Goal: Task Accomplishment & Management: Use online tool/utility

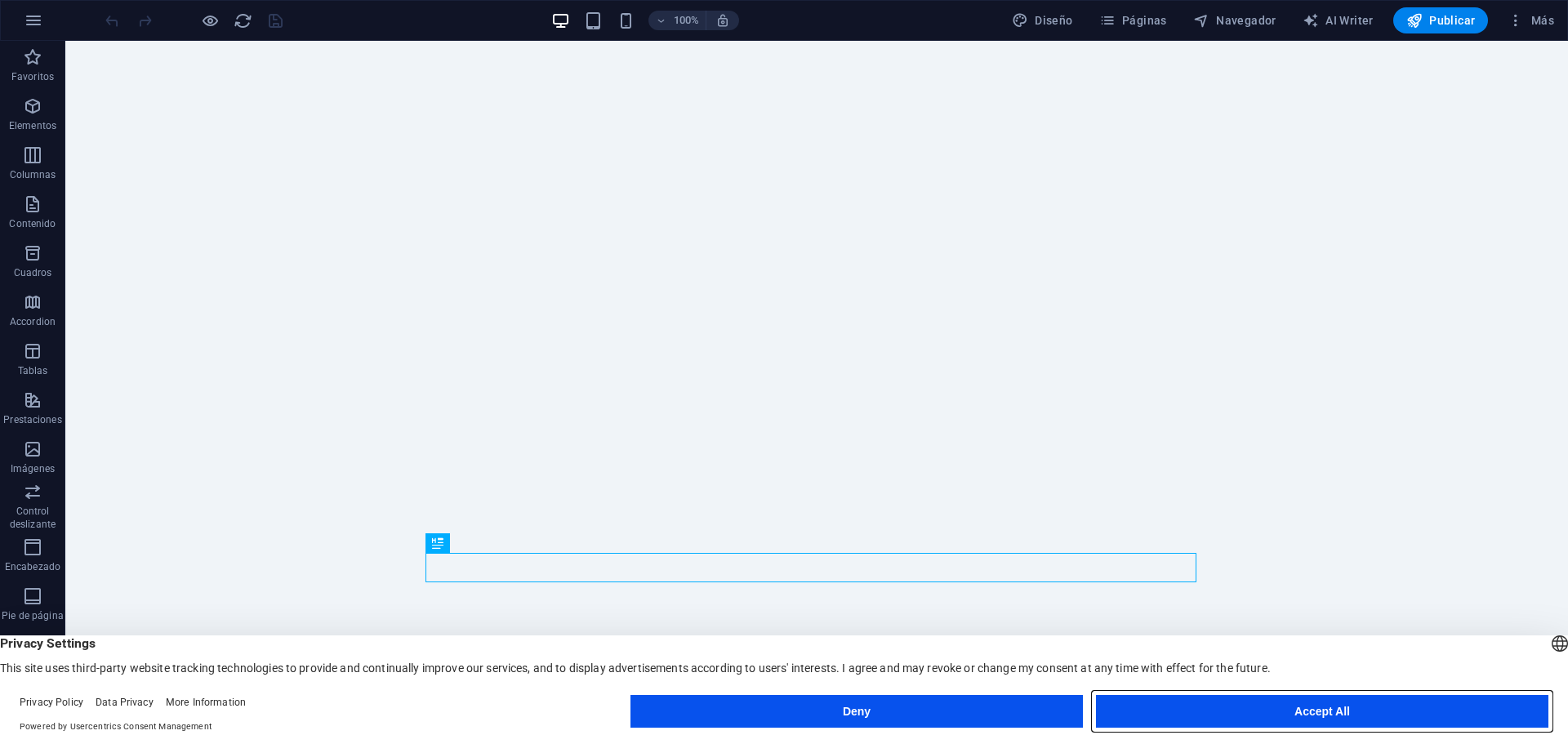
click at [1277, 708] on button "Accept All" at bounding box center [1322, 710] width 453 height 33
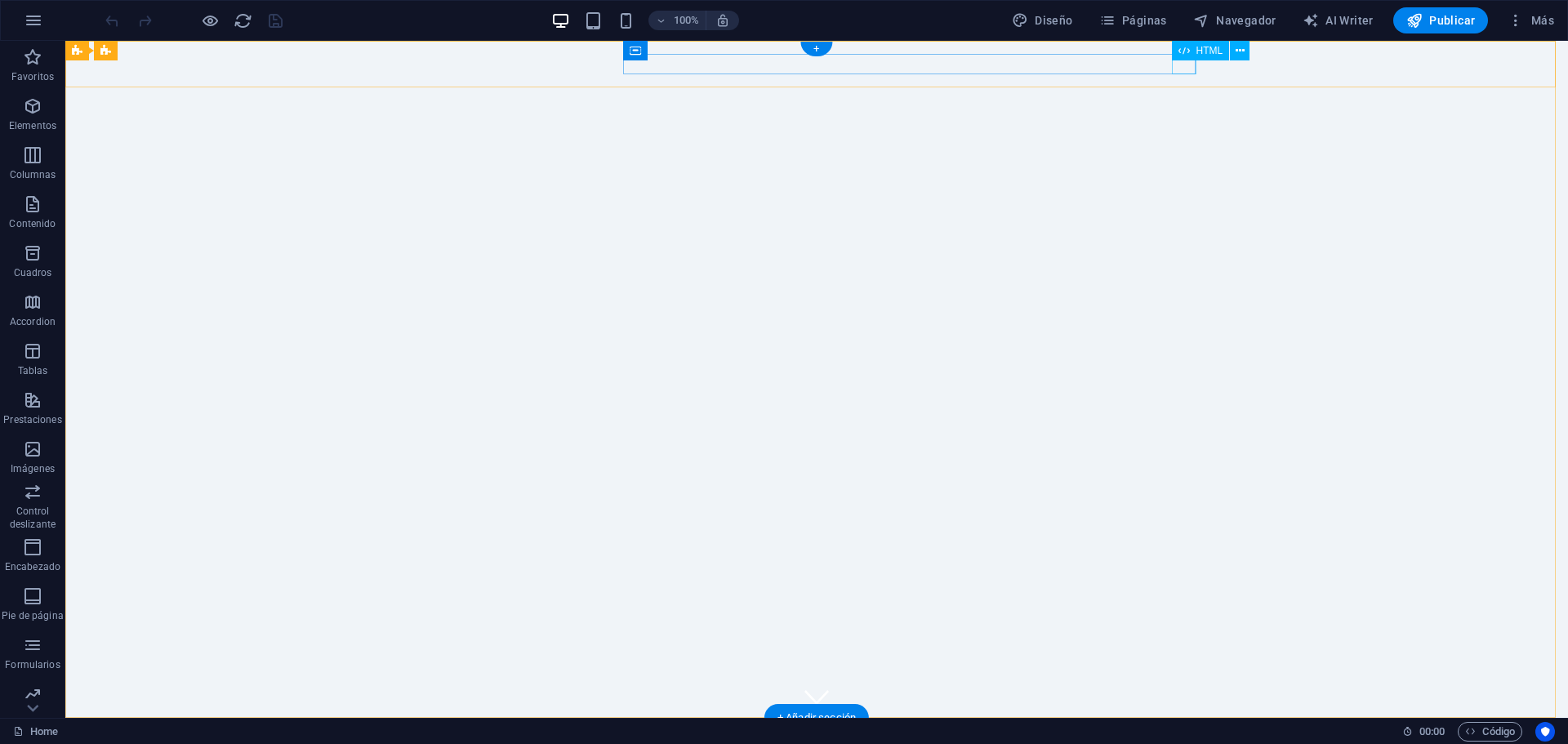
click at [1188, 743] on div at bounding box center [817, 758] width 771 height 21
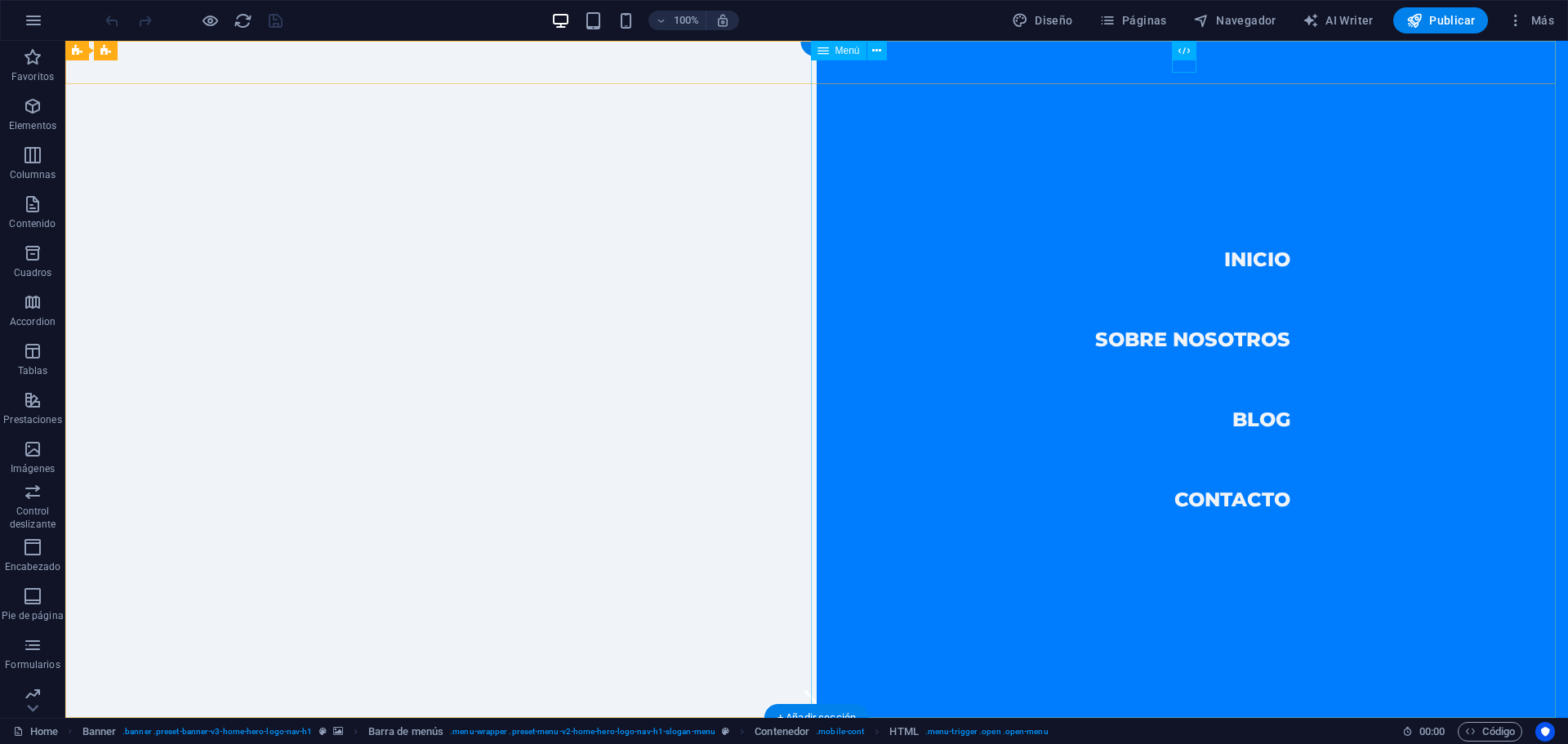
click at [1220, 334] on nav "Inicio Sobre nosotros Blog Contacto" at bounding box center [1192, 379] width 751 height 677
click at [1140, 334] on nav "Inicio Sobre nosotros Blog Contacto" at bounding box center [1192, 379] width 751 height 677
click at [1240, 420] on nav "Inicio Sobre nosotros Blog Contacto" at bounding box center [1192, 379] width 751 height 677
click at [1239, 499] on nav "Inicio Sobre nosotros Blog Contacto" at bounding box center [1192, 379] width 751 height 677
click at [866, 327] on nav "Inicio Sobre nosotros Blog Contacto" at bounding box center [1192, 379] width 751 height 677
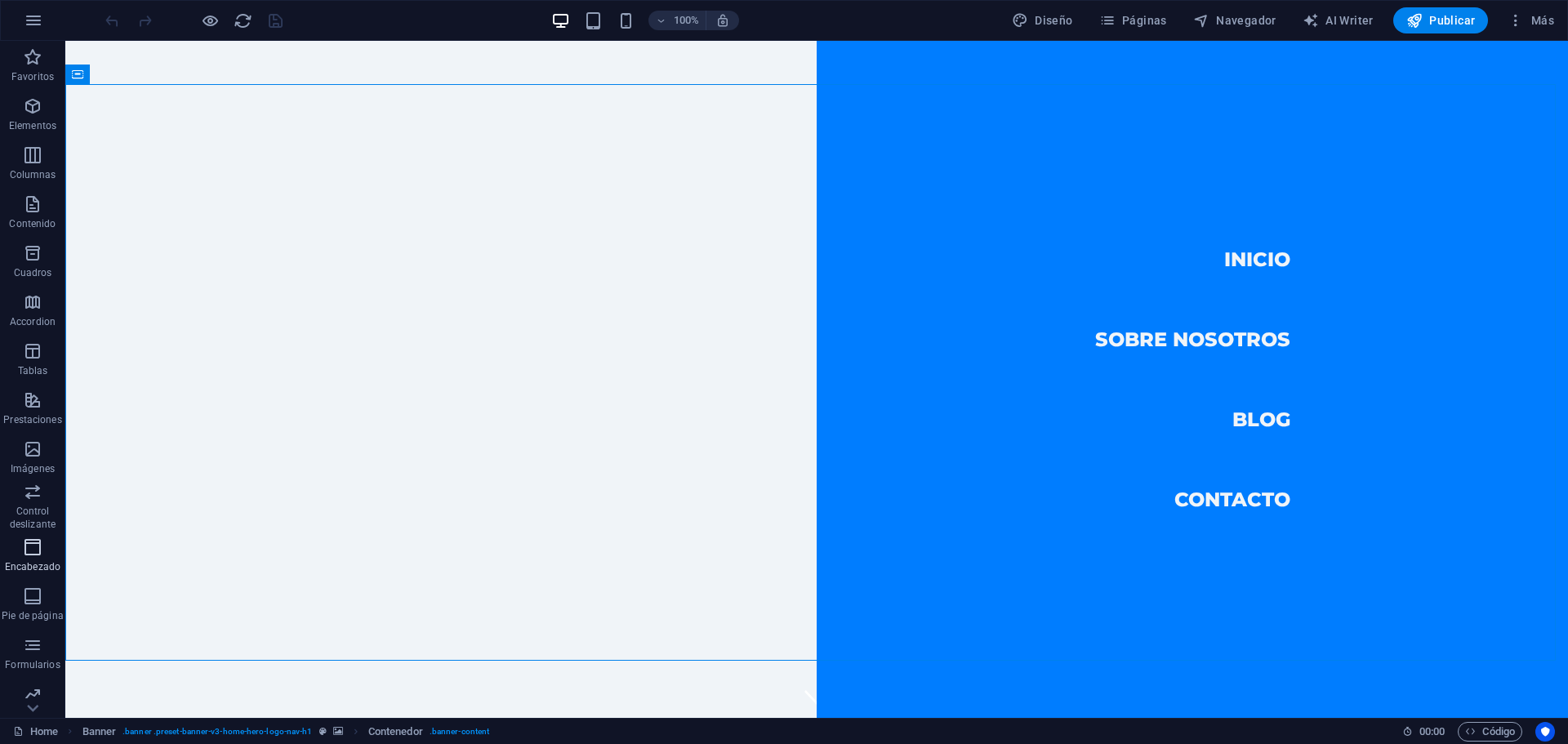
click at [22, 553] on icon "button" at bounding box center [32, 547] width 20 height 20
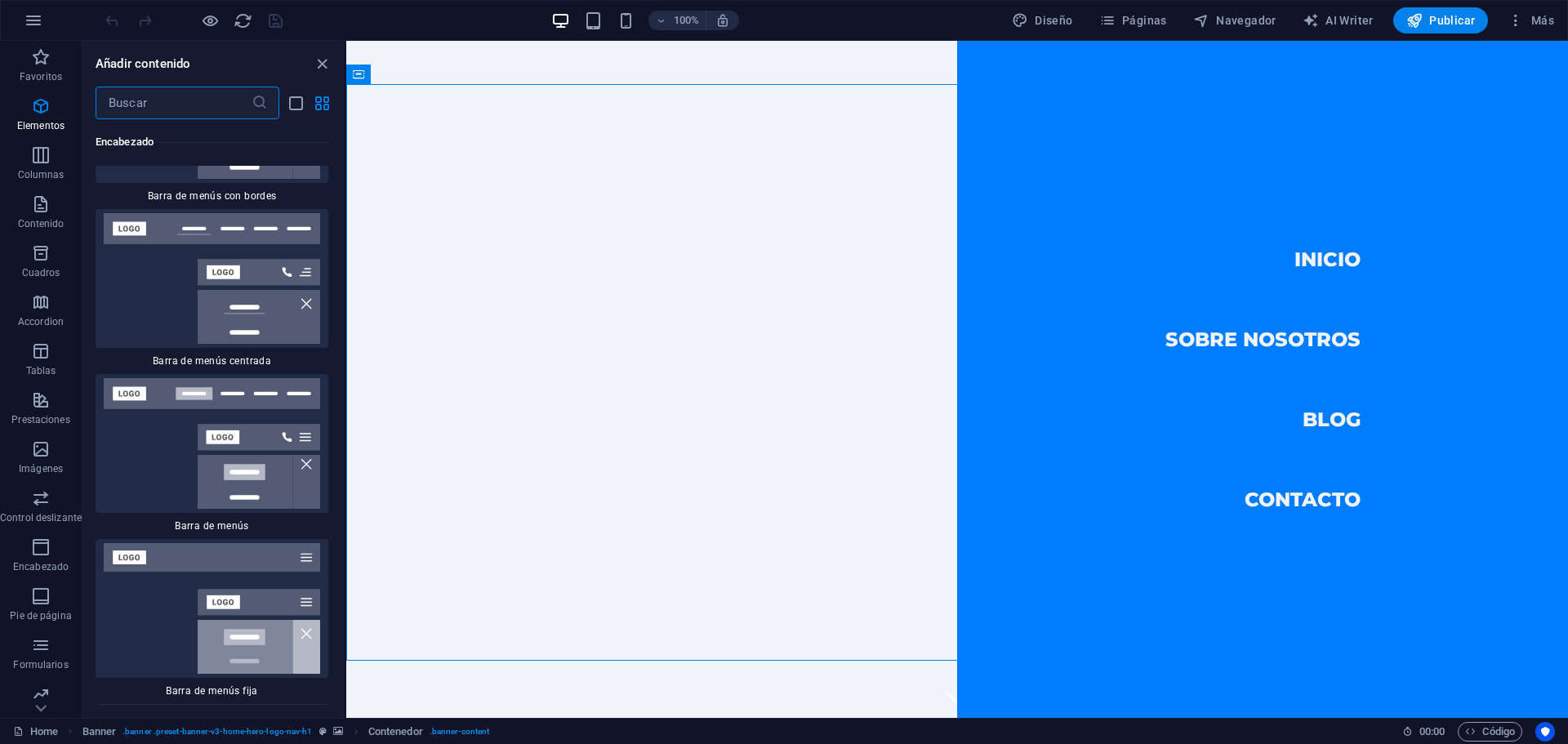
scroll to position [18365, 0]
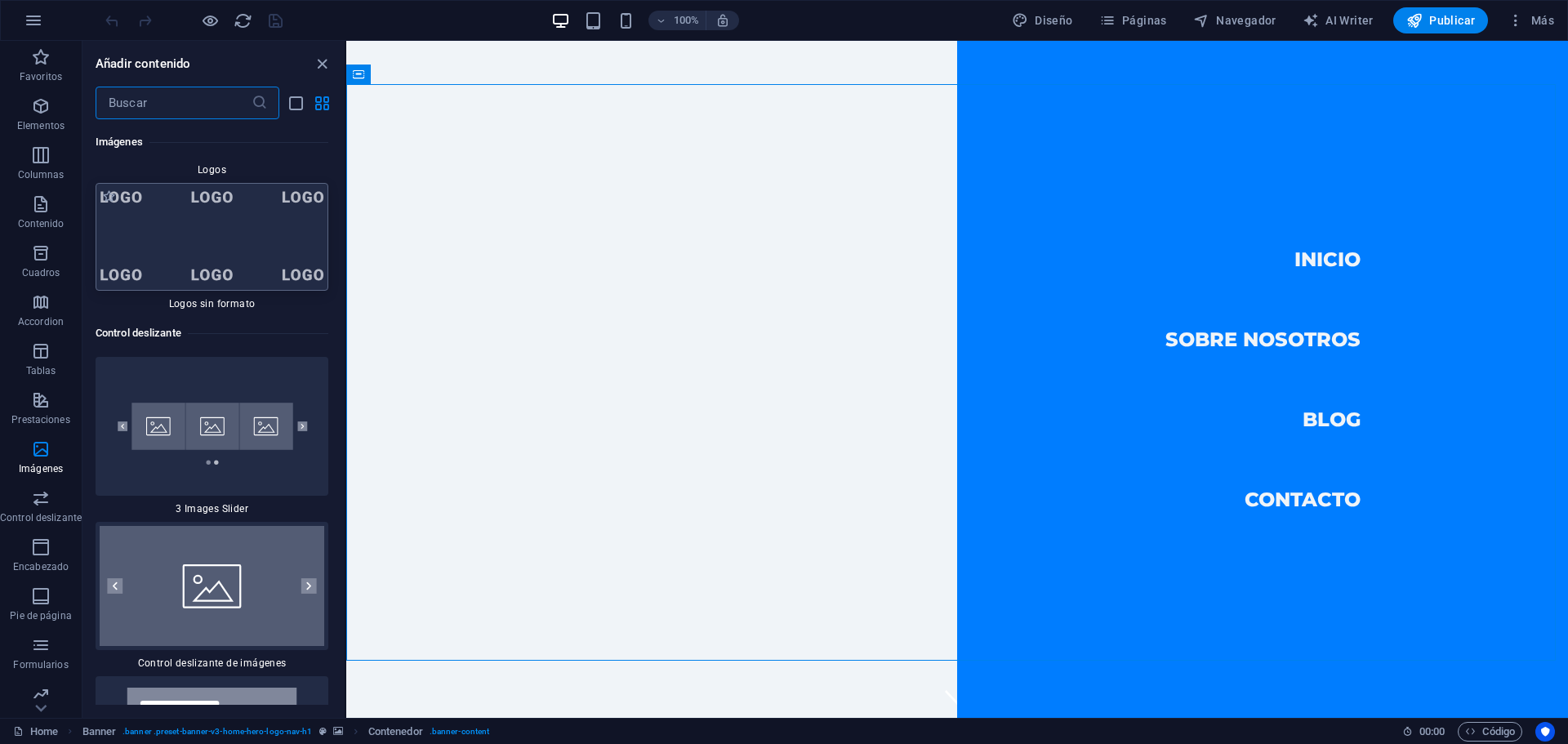
click at [218, 284] on img at bounding box center [212, 236] width 225 height 95
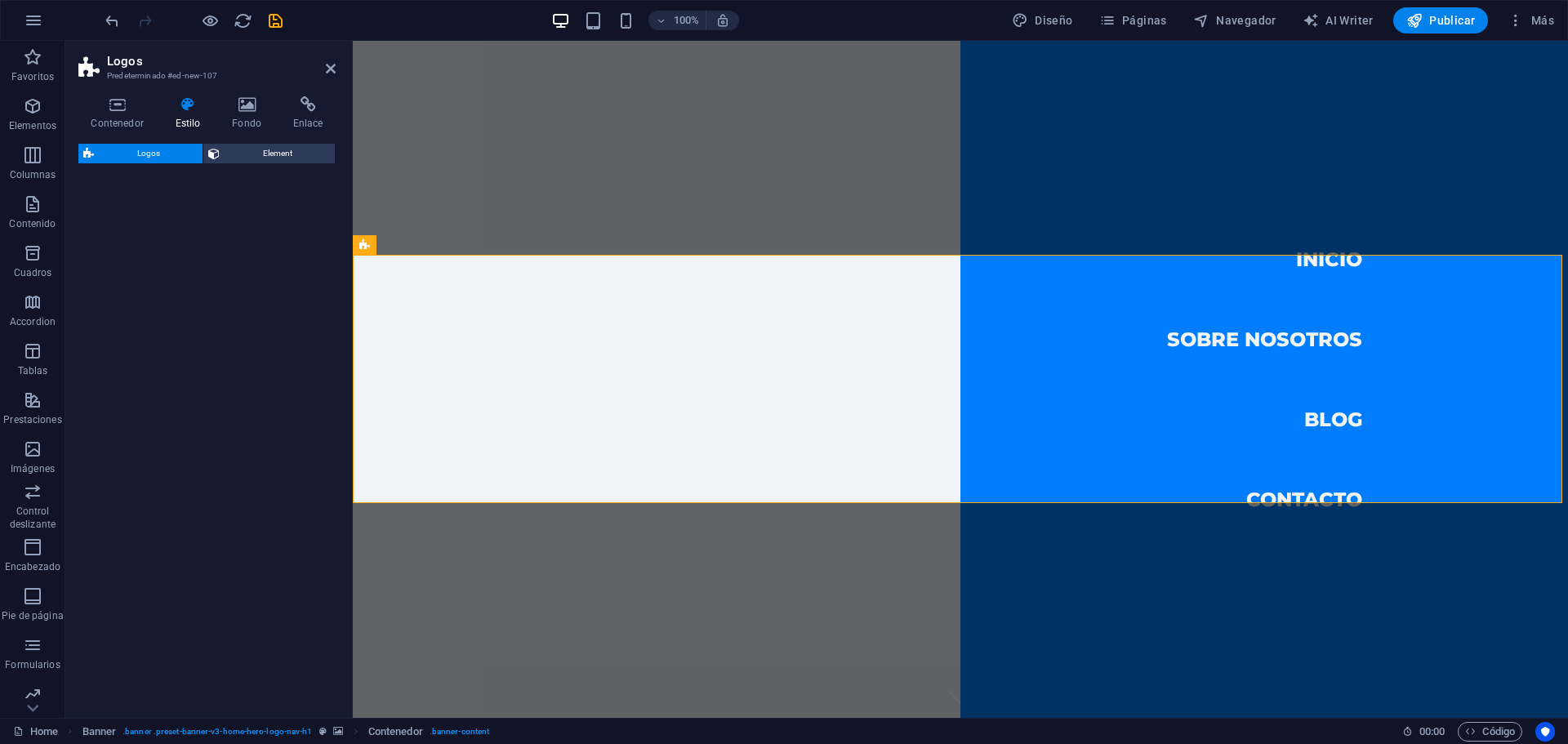
select select "rem"
select select "preset-partners-v3-plain"
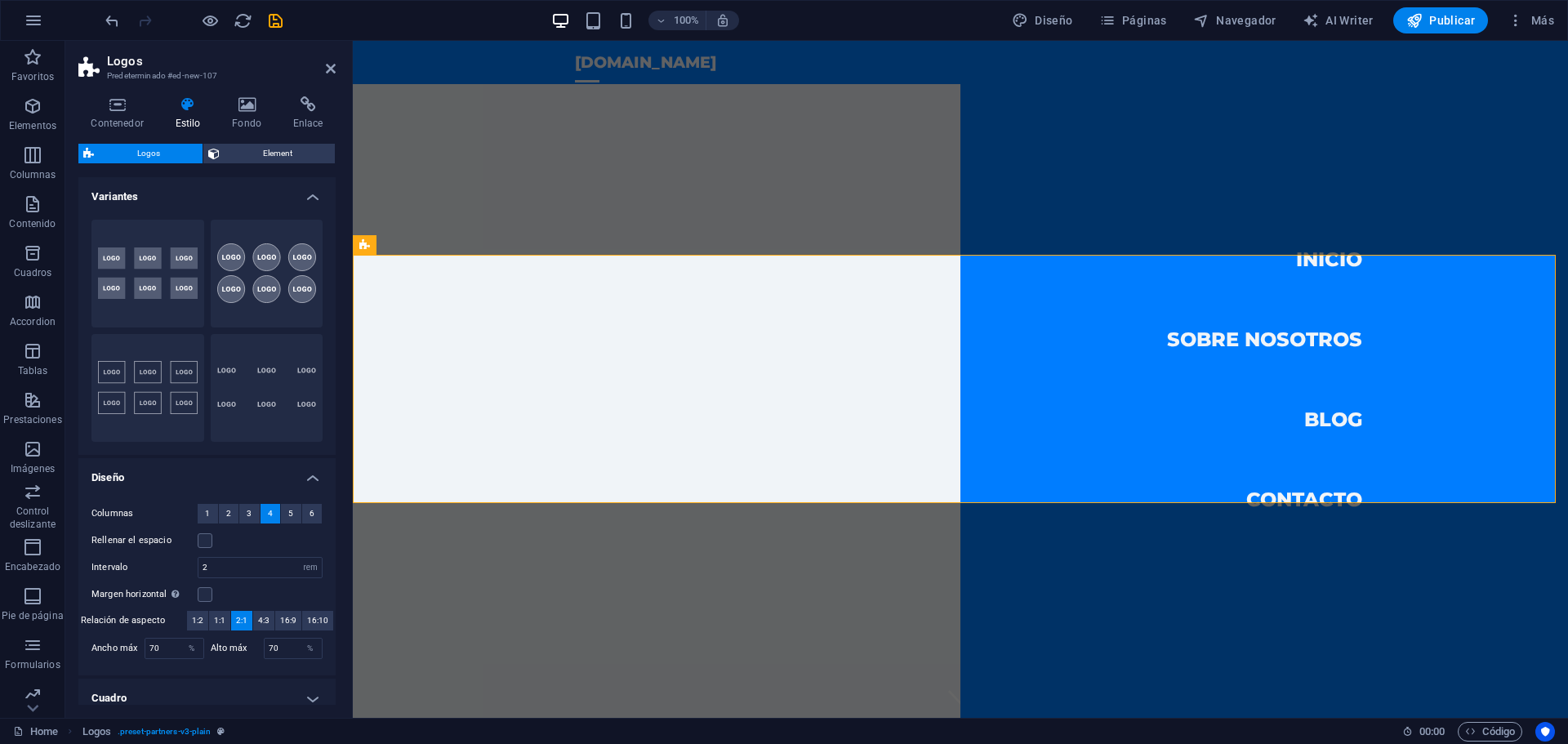
scroll to position [463, 0]
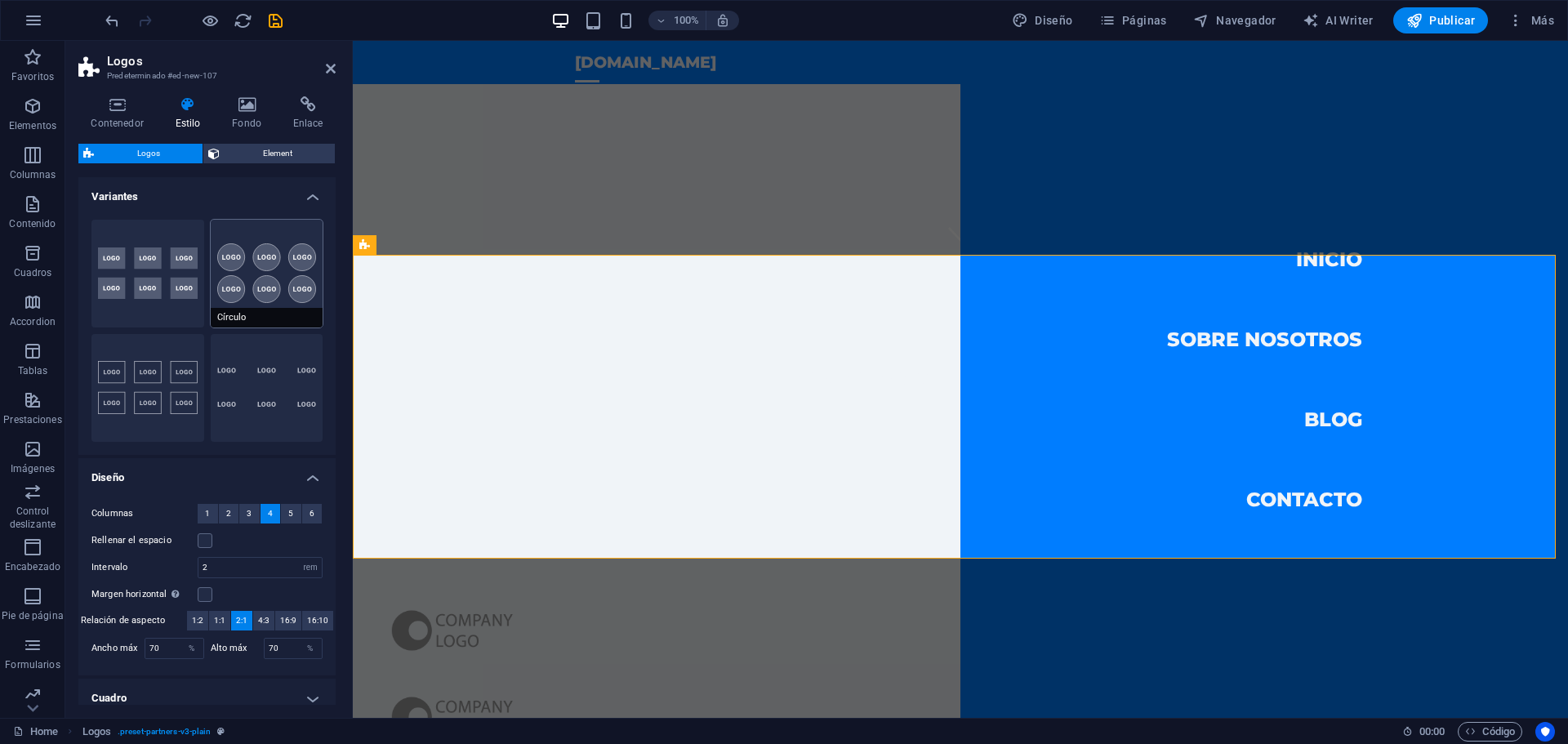
click at [284, 283] on button "Círculo" at bounding box center [267, 273] width 113 height 107
type input "1"
type input "80"
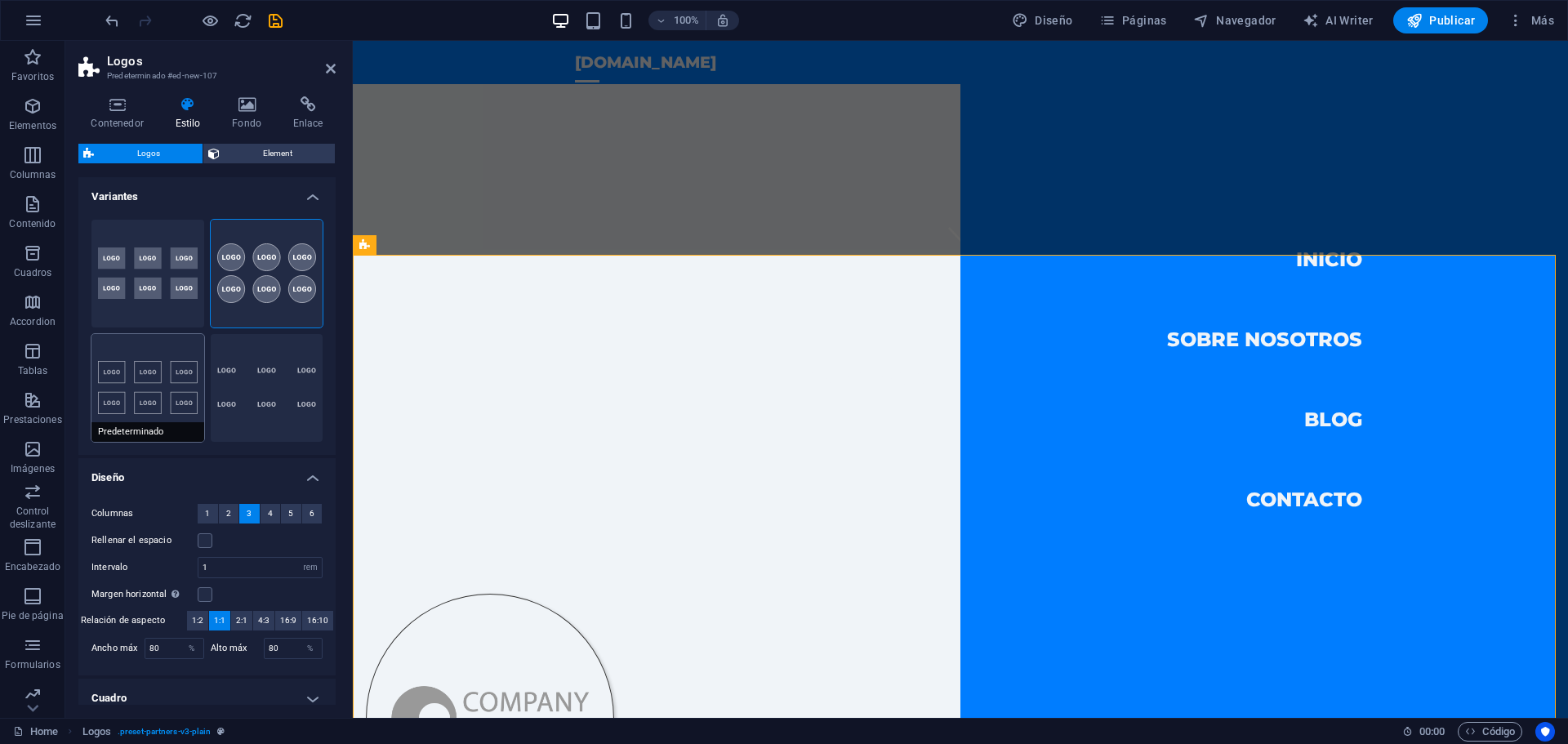
click at [105, 373] on button "Predeterminado" at bounding box center [147, 387] width 113 height 107
type input "2"
type input "70"
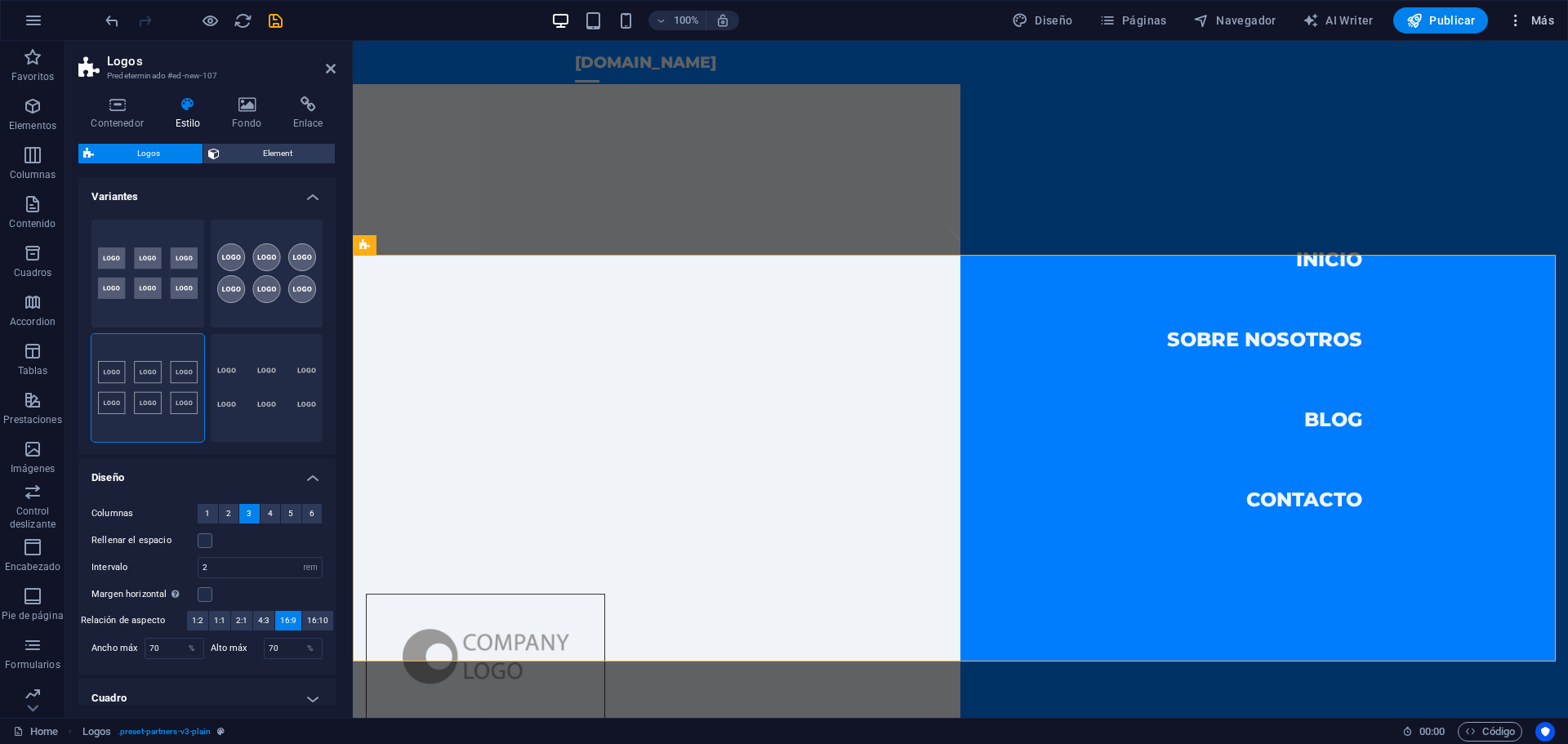
click at [1538, 17] on span "Más" at bounding box center [1531, 20] width 47 height 16
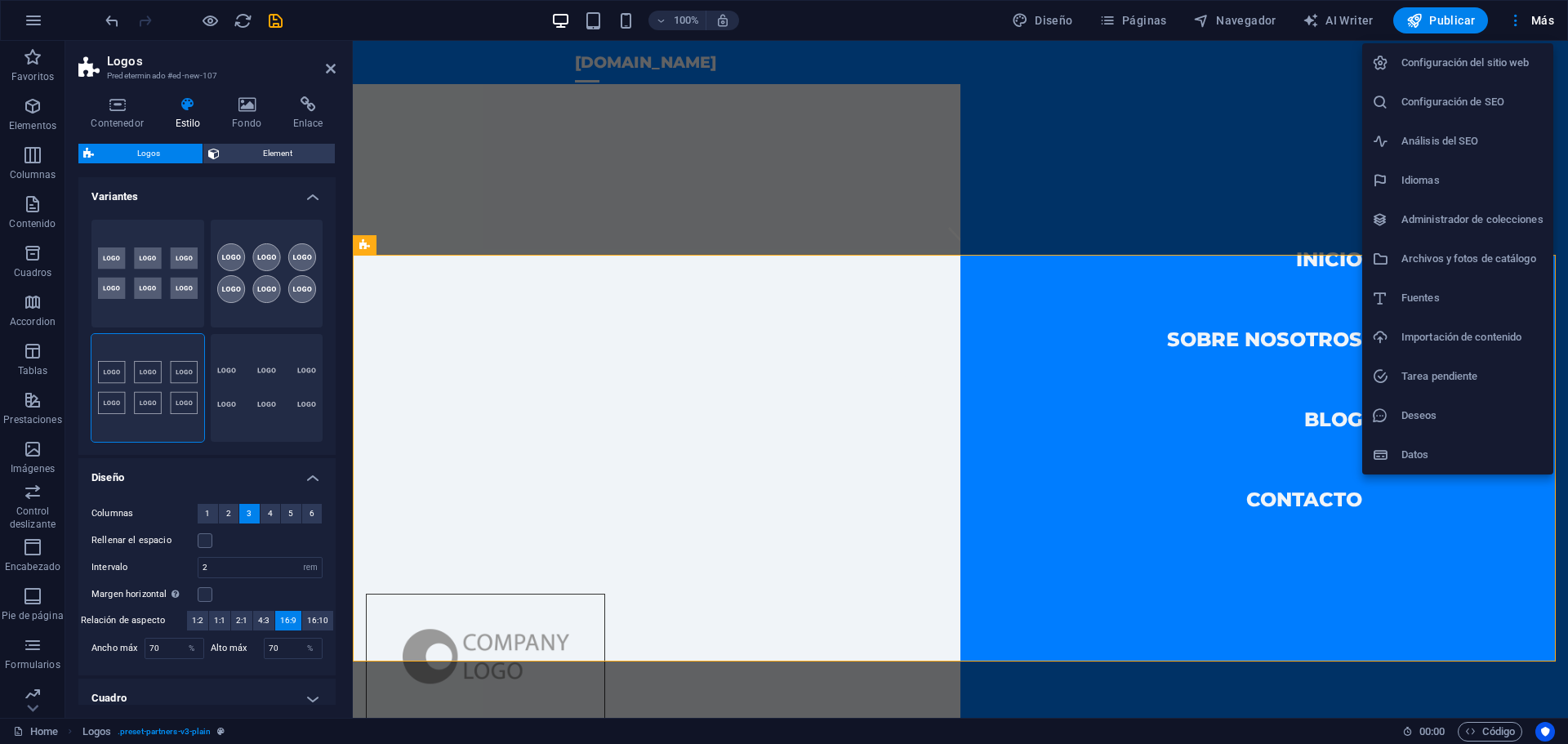
click at [1427, 28] on div at bounding box center [784, 372] width 1568 height 744
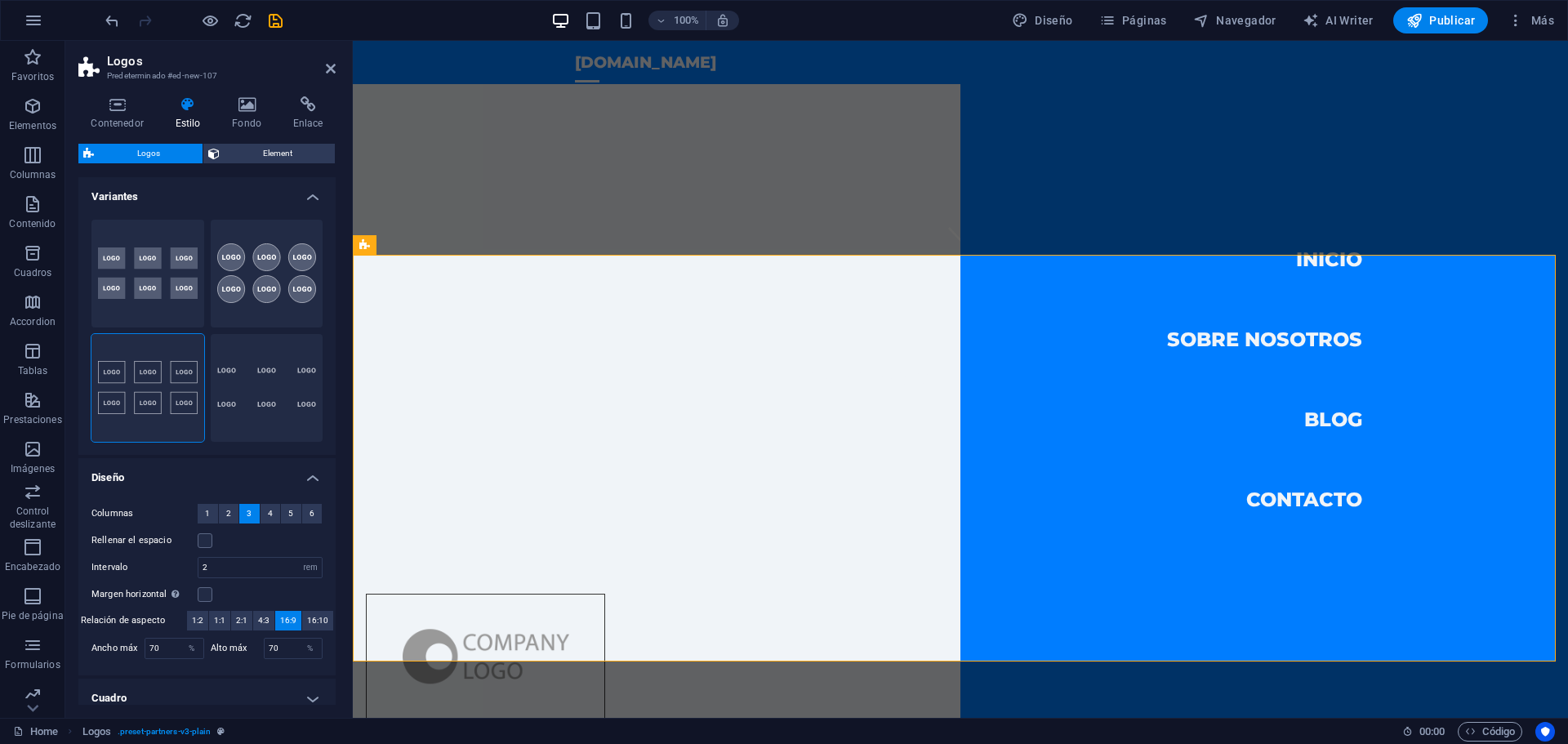
click at [1437, 19] on span "Publicar" at bounding box center [1440, 20] width 69 height 16
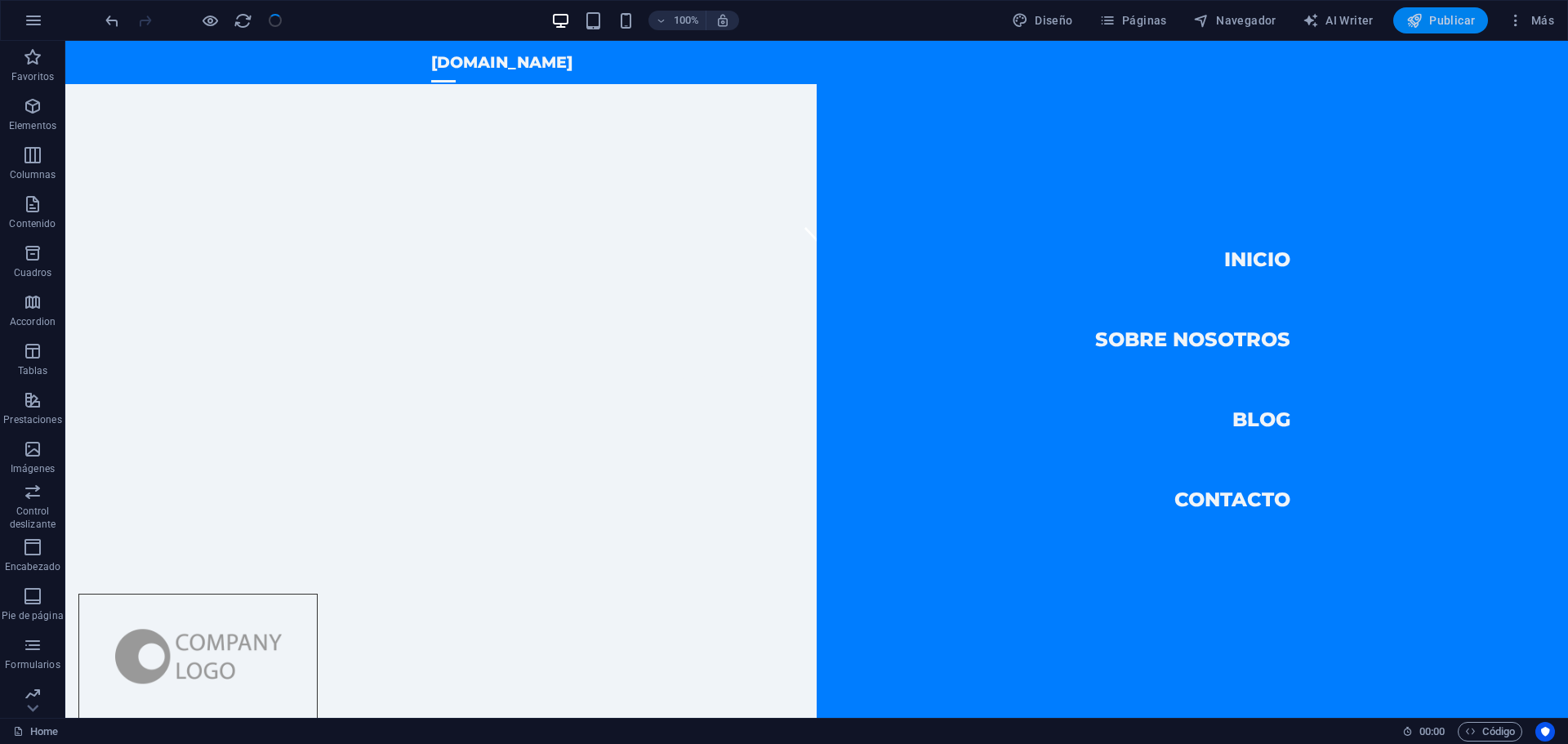
click at [1438, 14] on span "Publicar" at bounding box center [1440, 20] width 69 height 16
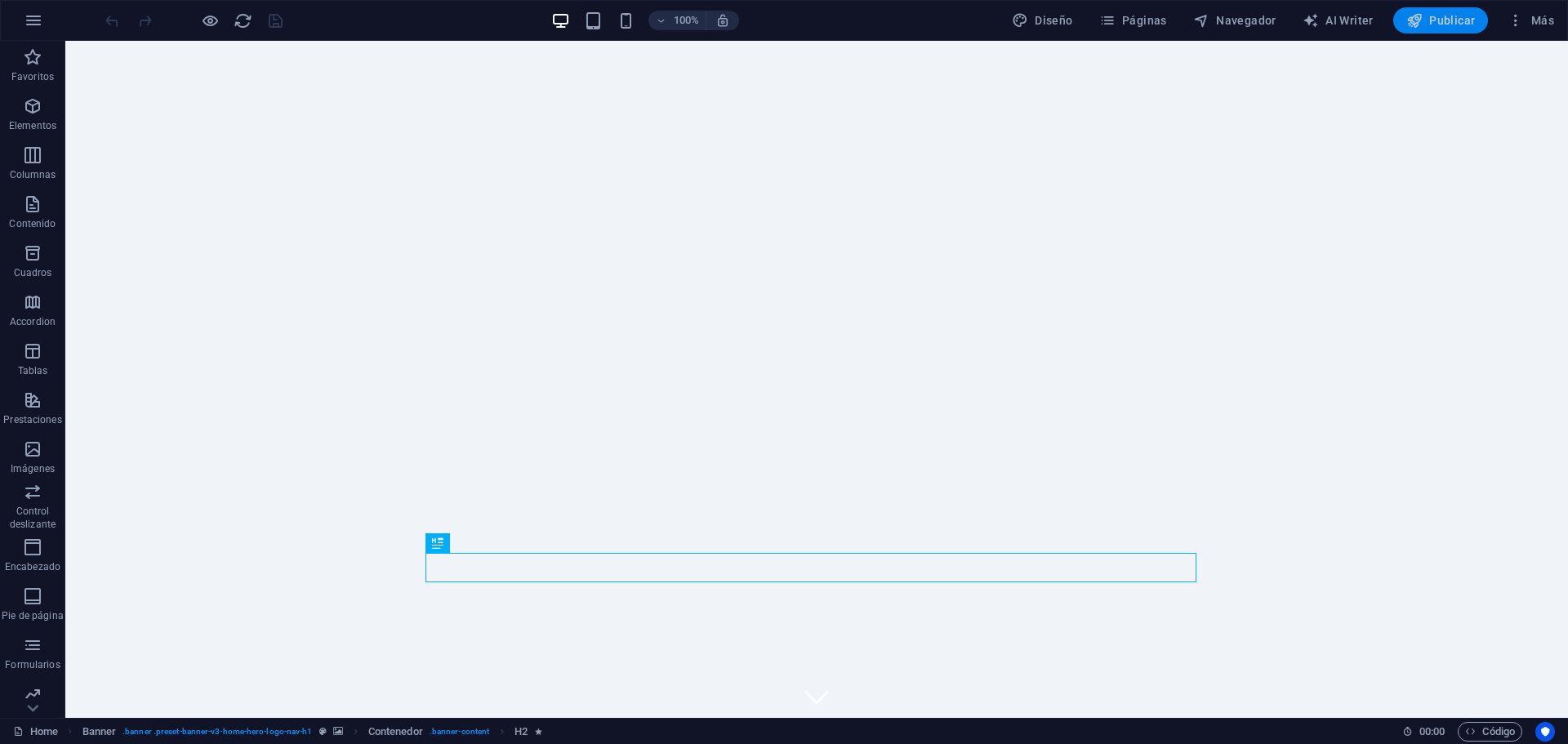
click at [1435, 23] on span "Publicar" at bounding box center [1440, 20] width 69 height 16
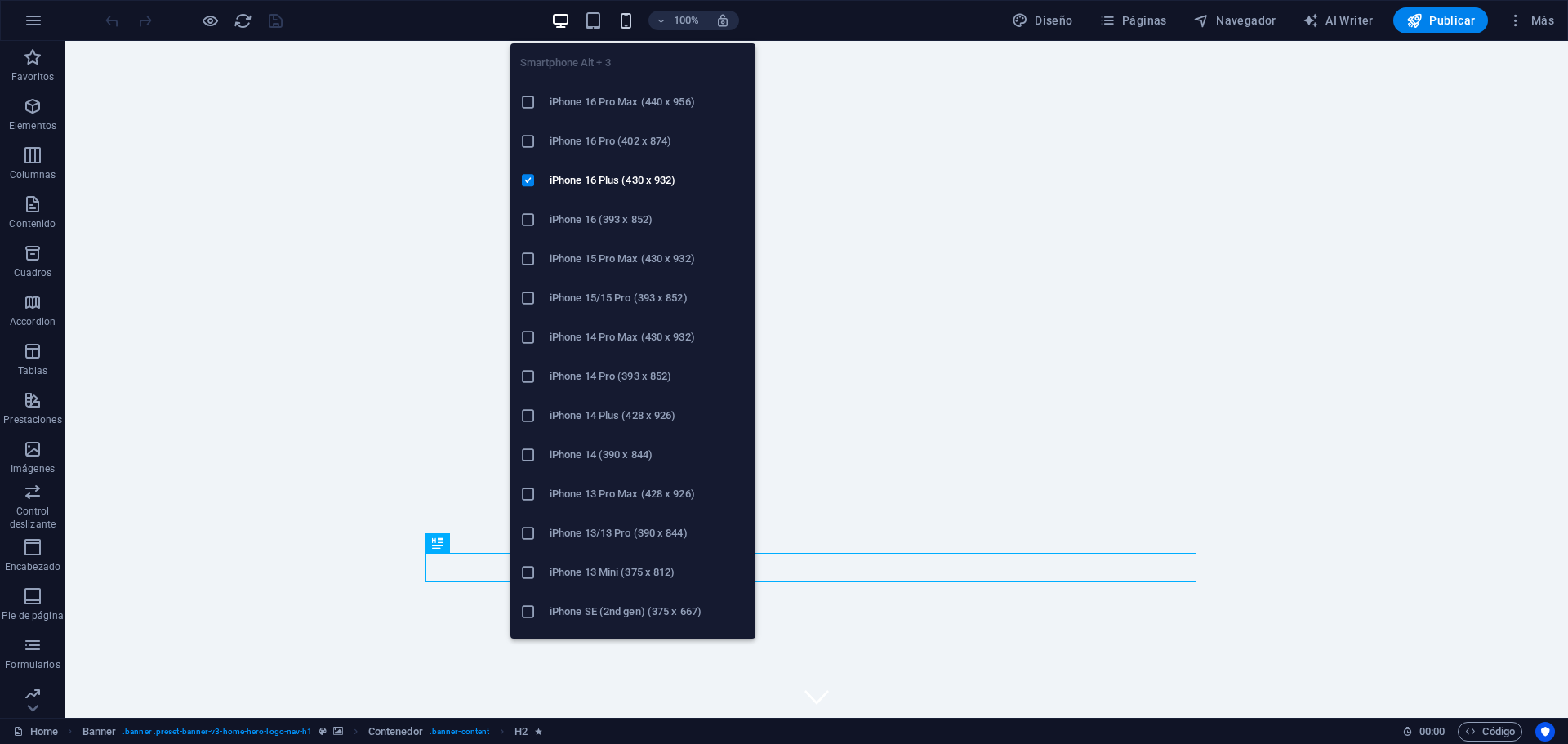
click at [634, 22] on icon "button" at bounding box center [625, 21] width 19 height 19
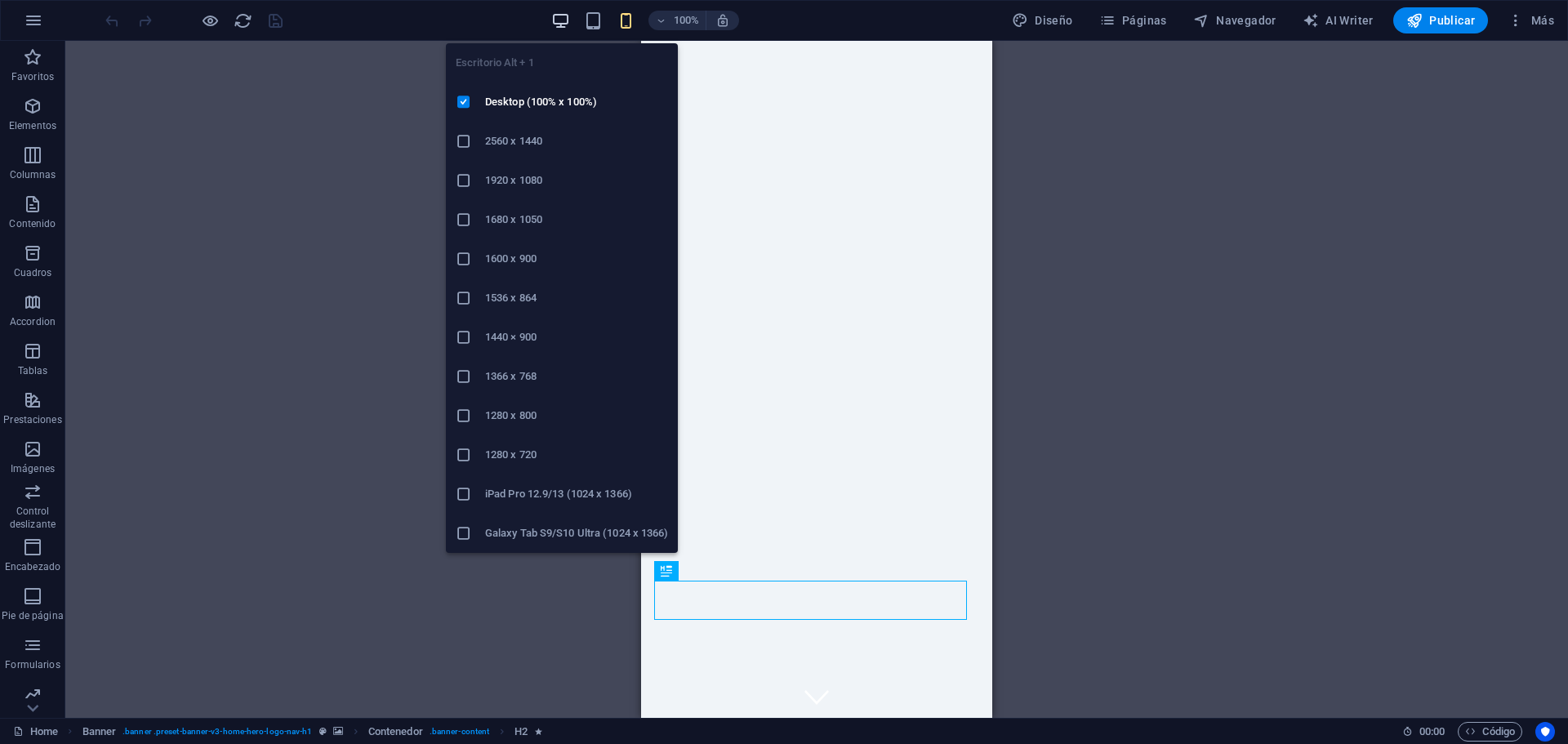
click at [563, 22] on icon "button" at bounding box center [561, 21] width 19 height 19
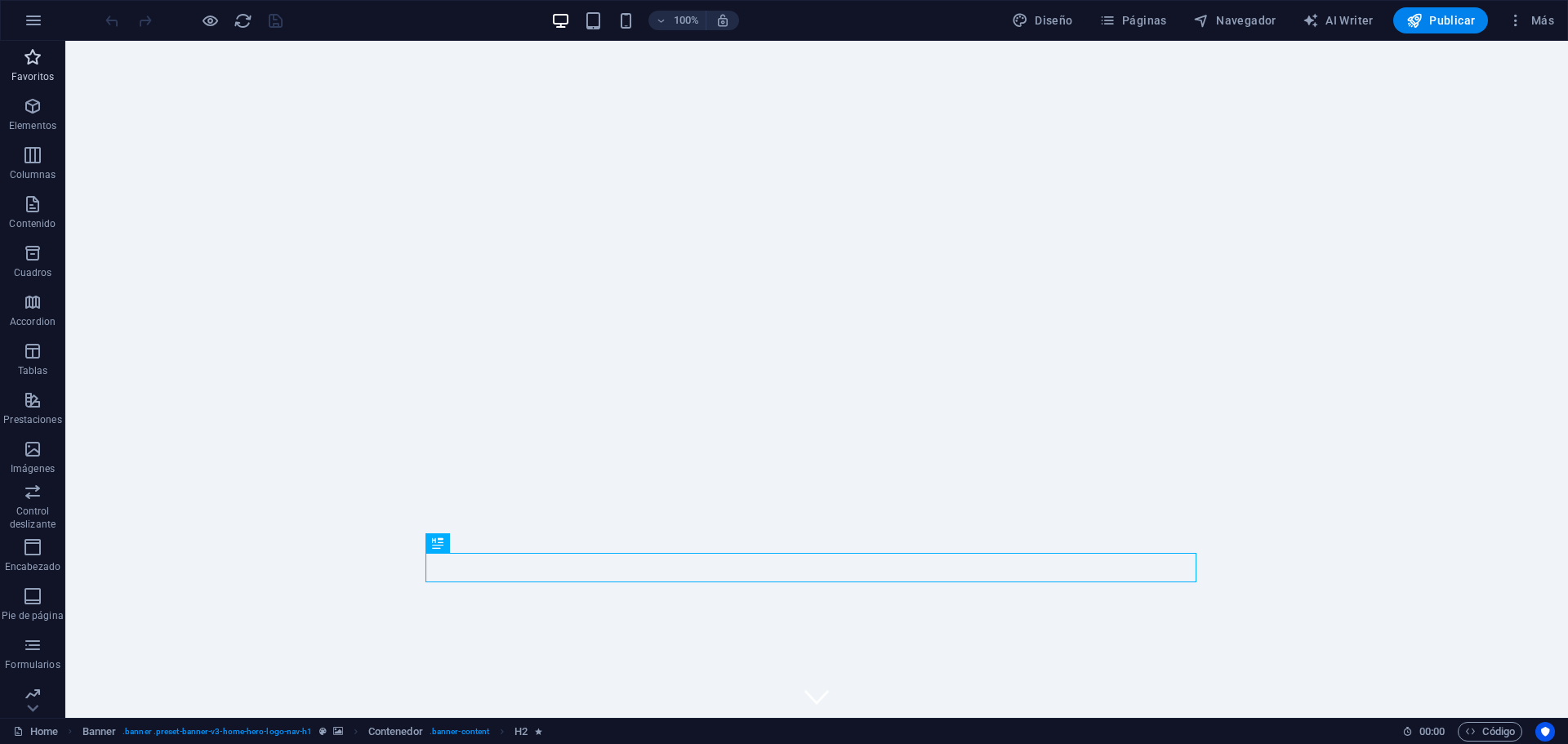
click at [39, 53] on icon "button" at bounding box center [32, 57] width 20 height 20
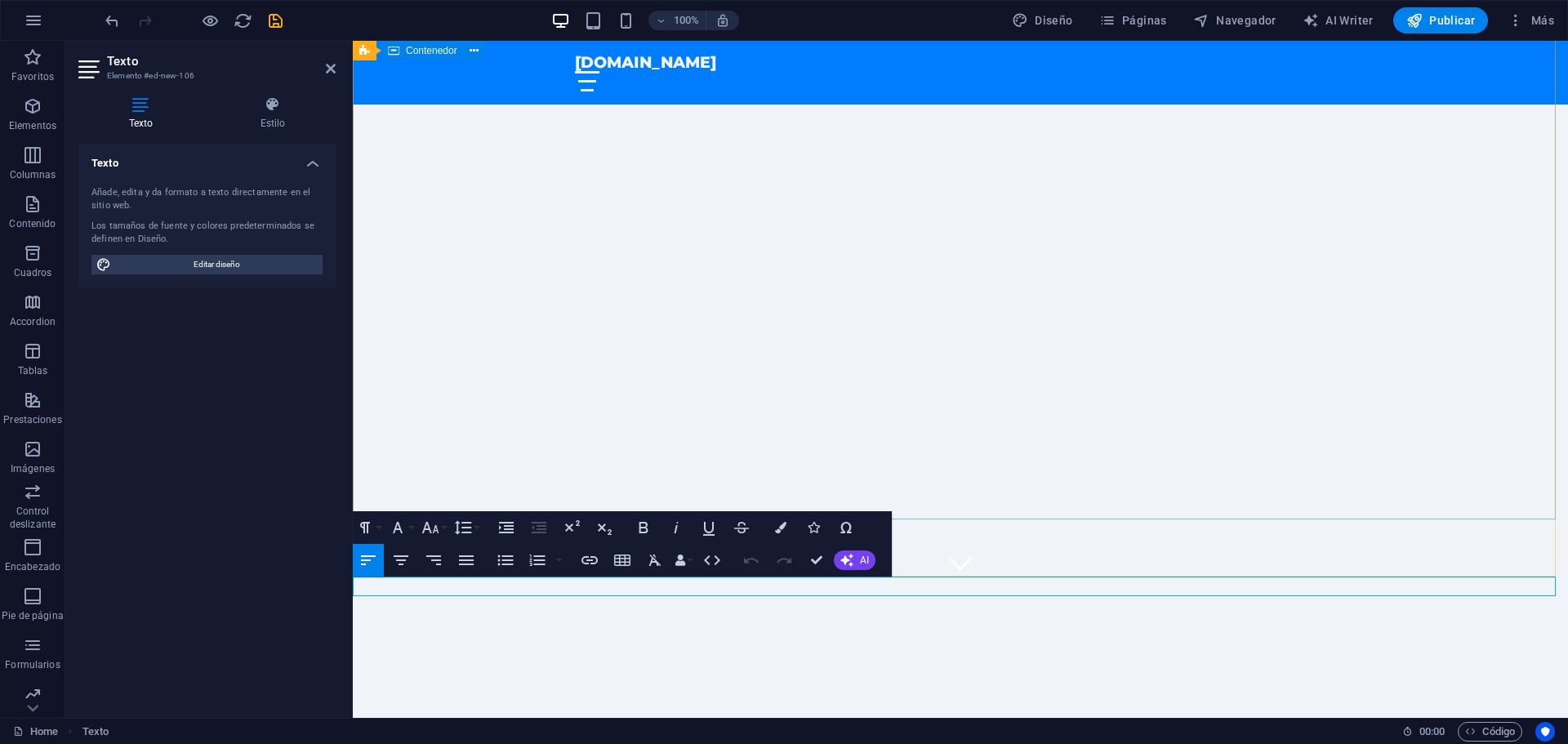
scroll to position [94, 0]
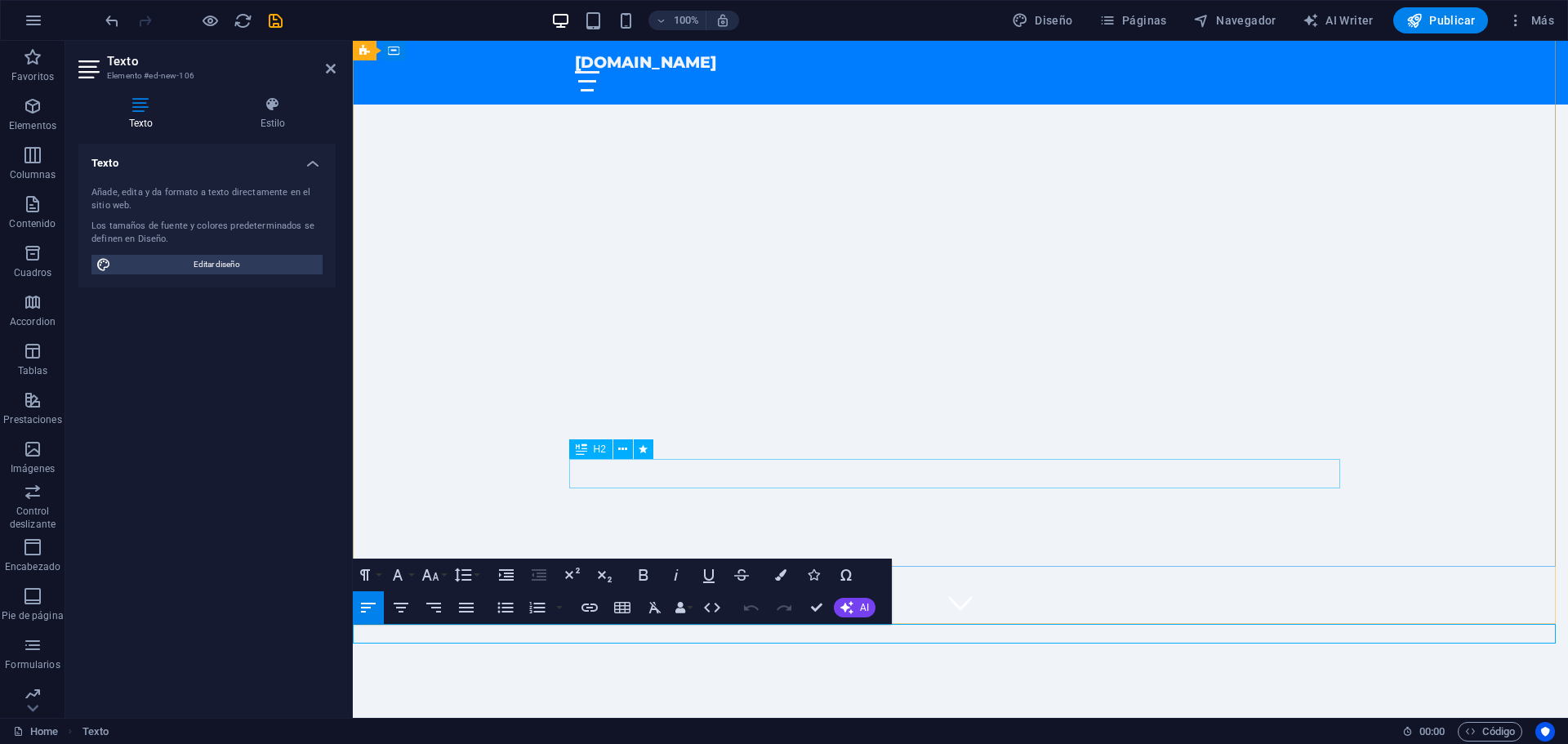
click at [786, 736] on div "Bienvenido a [DOMAIN_NAME]" at bounding box center [960, 750] width 771 height 29
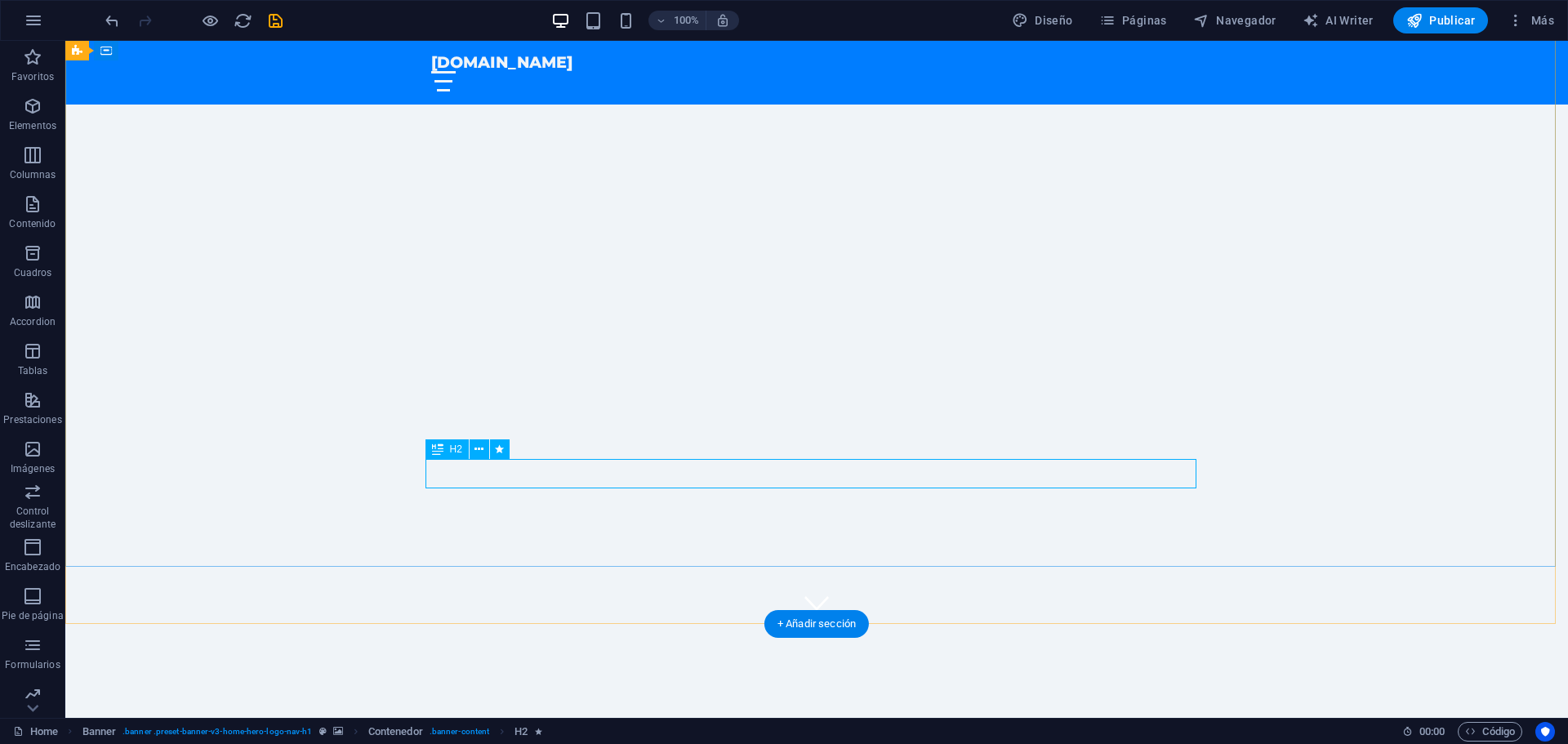
click at [791, 736] on div "Bienvenido a [DOMAIN_NAME]" at bounding box center [817, 750] width 771 height 29
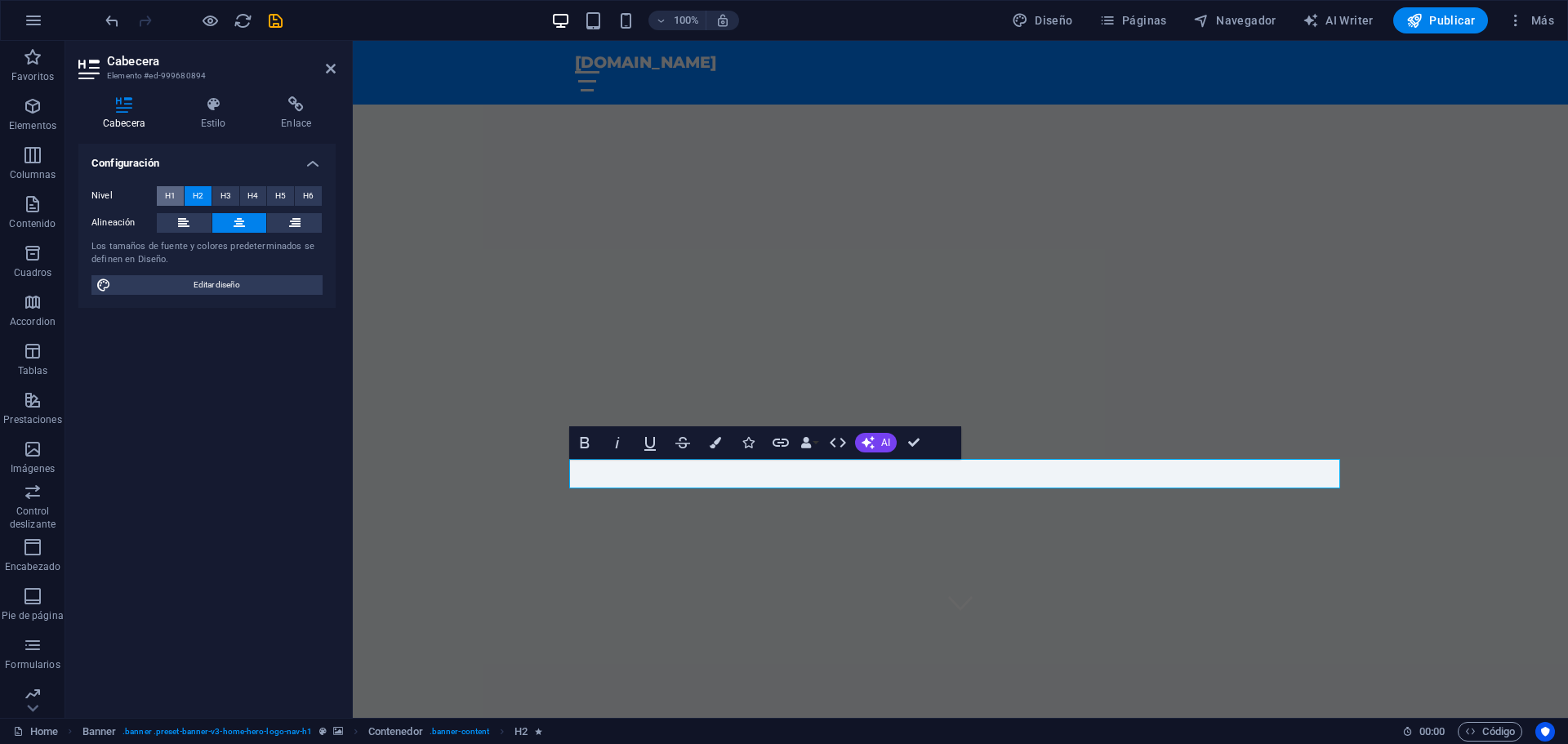
click at [166, 195] on span "H1" at bounding box center [170, 195] width 10 height 20
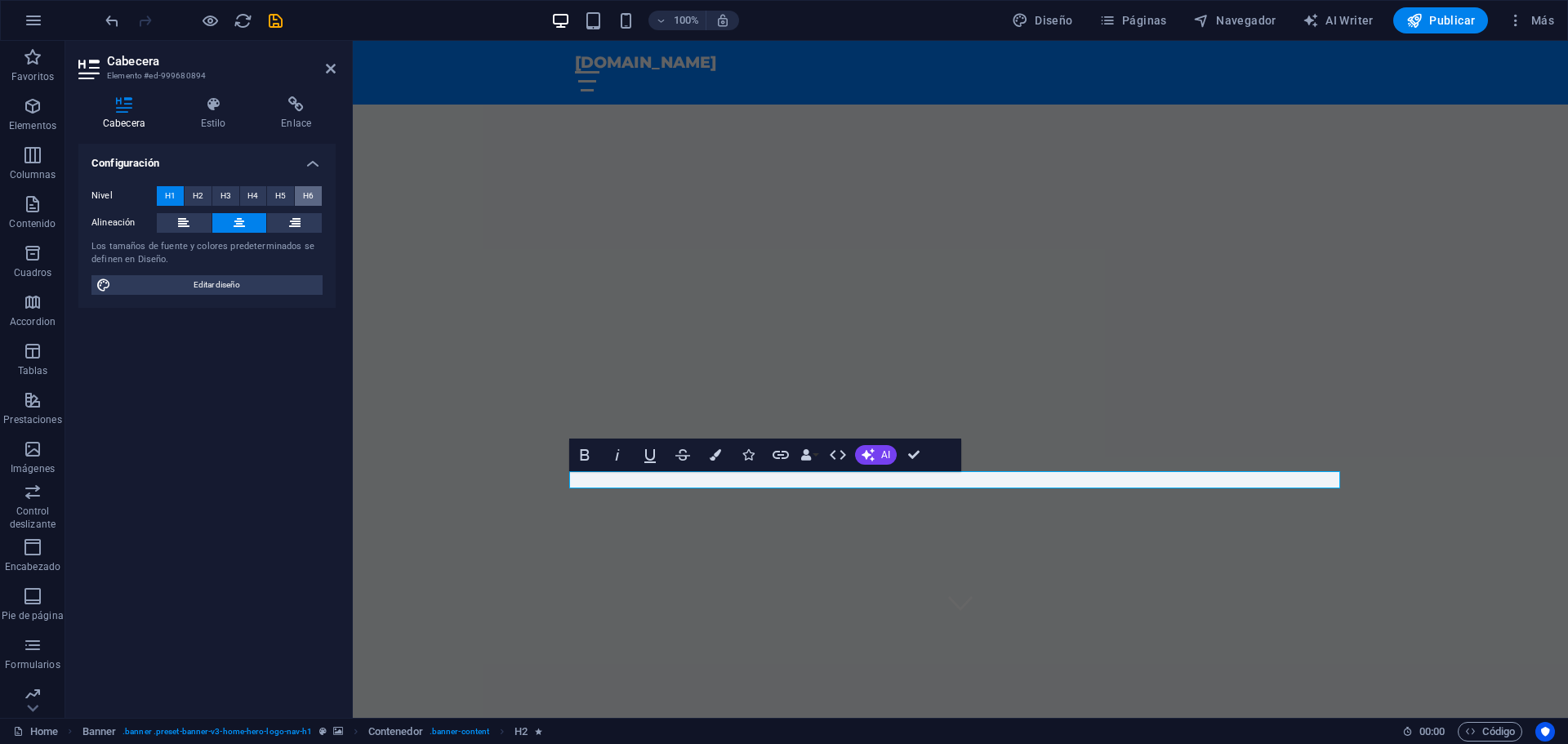
click at [304, 194] on span "H6" at bounding box center [308, 195] width 10 height 20
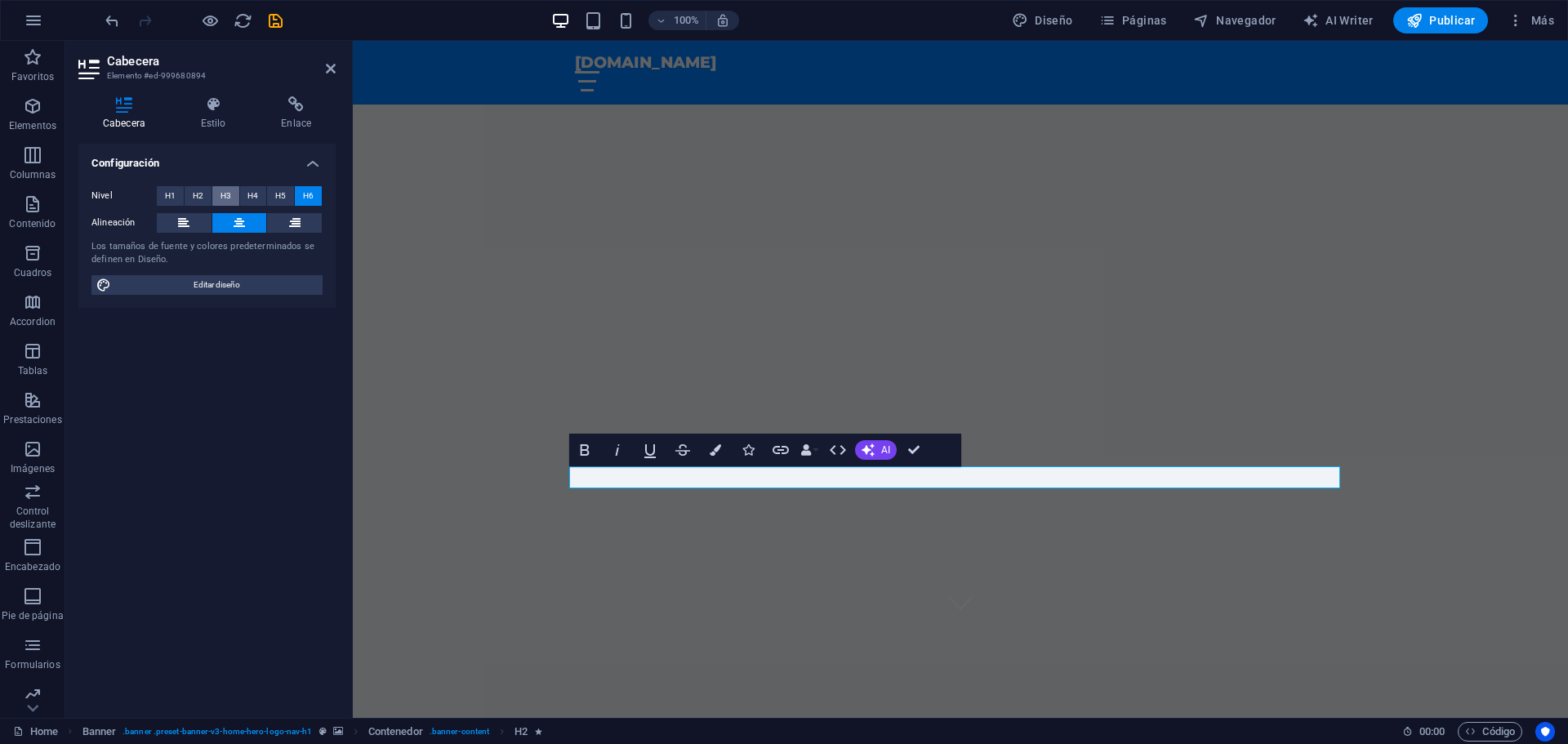
click at [226, 193] on span "H3" at bounding box center [225, 195] width 10 height 20
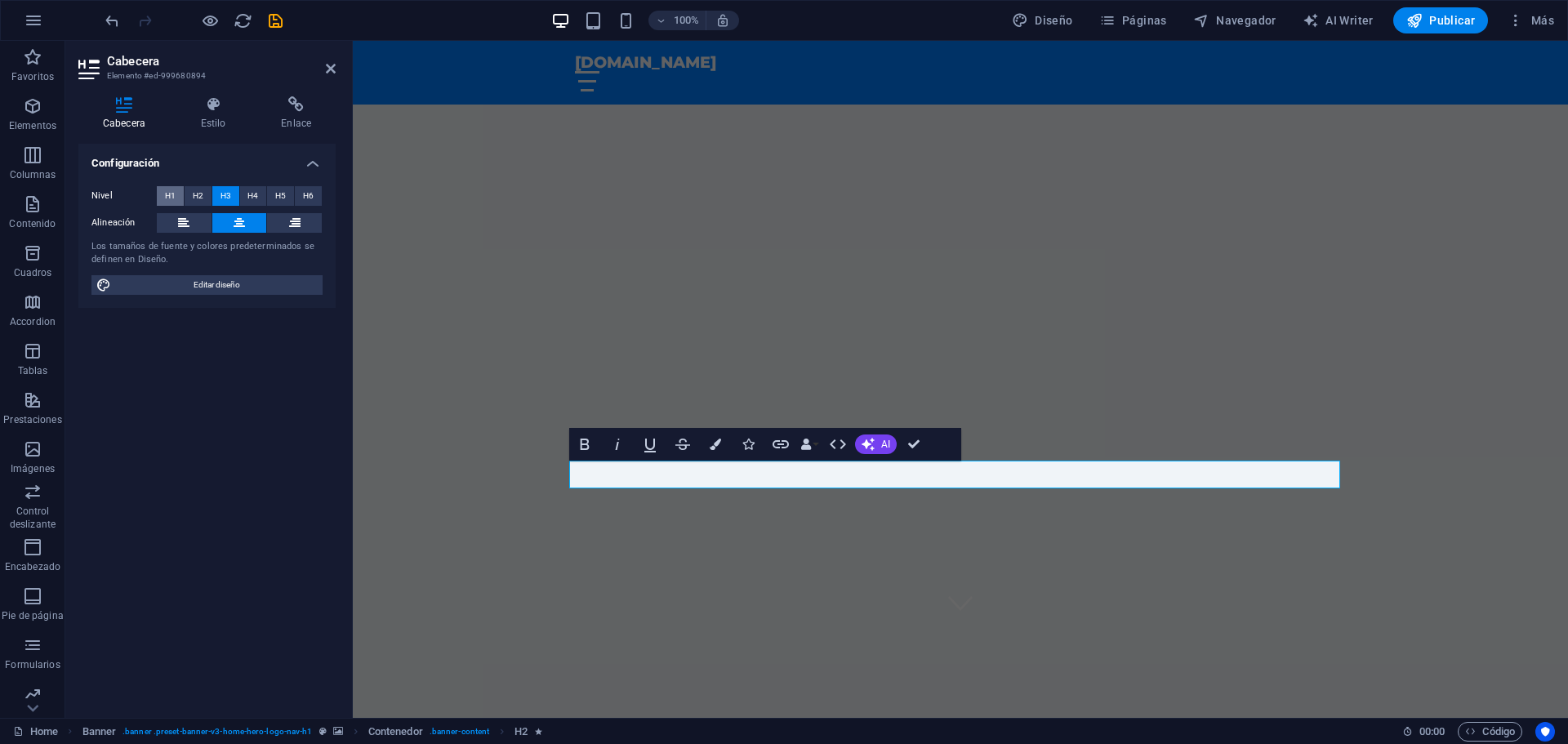
click at [166, 195] on span "H1" at bounding box center [170, 195] width 10 height 20
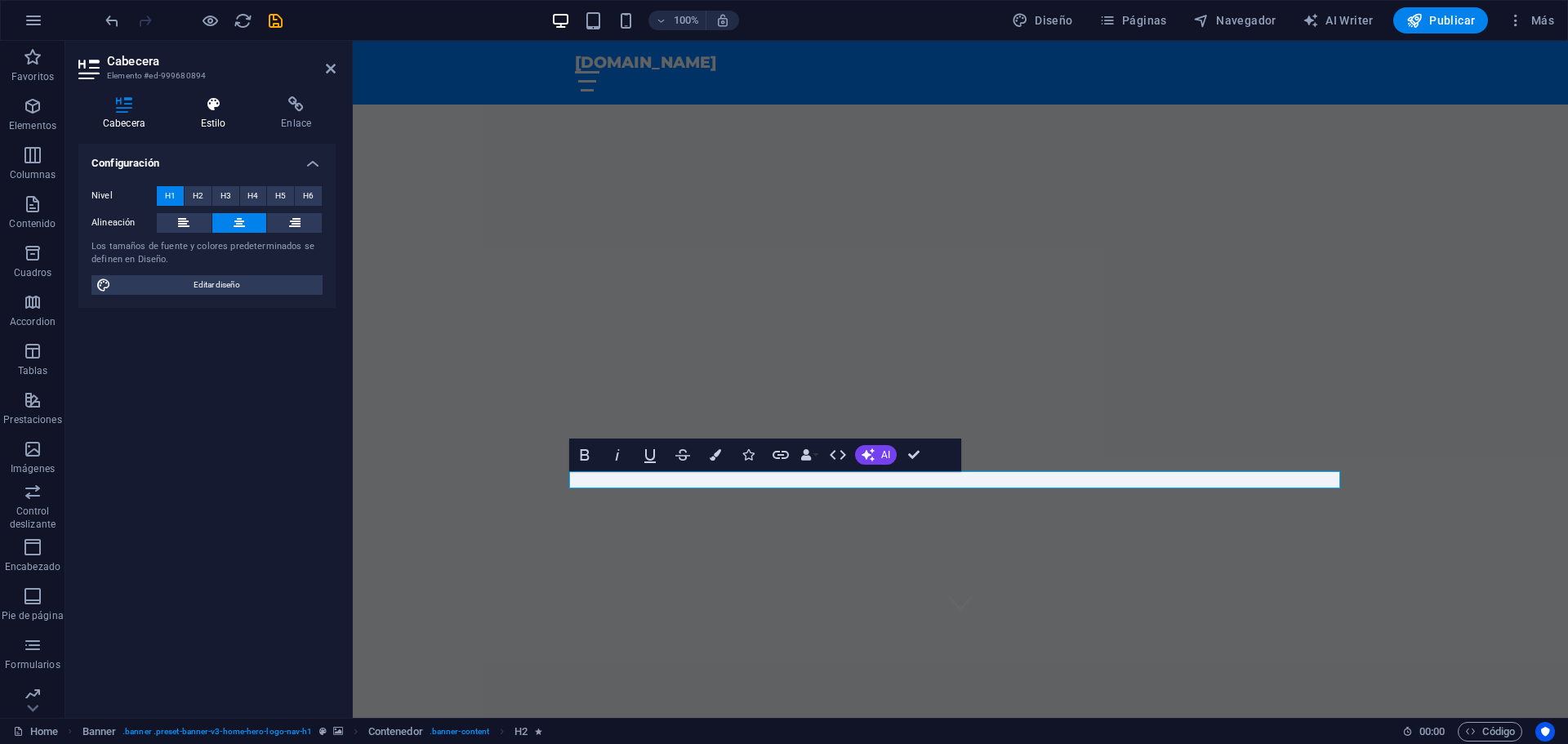
click at [215, 116] on h4 "Estilo" at bounding box center [217, 113] width 81 height 35
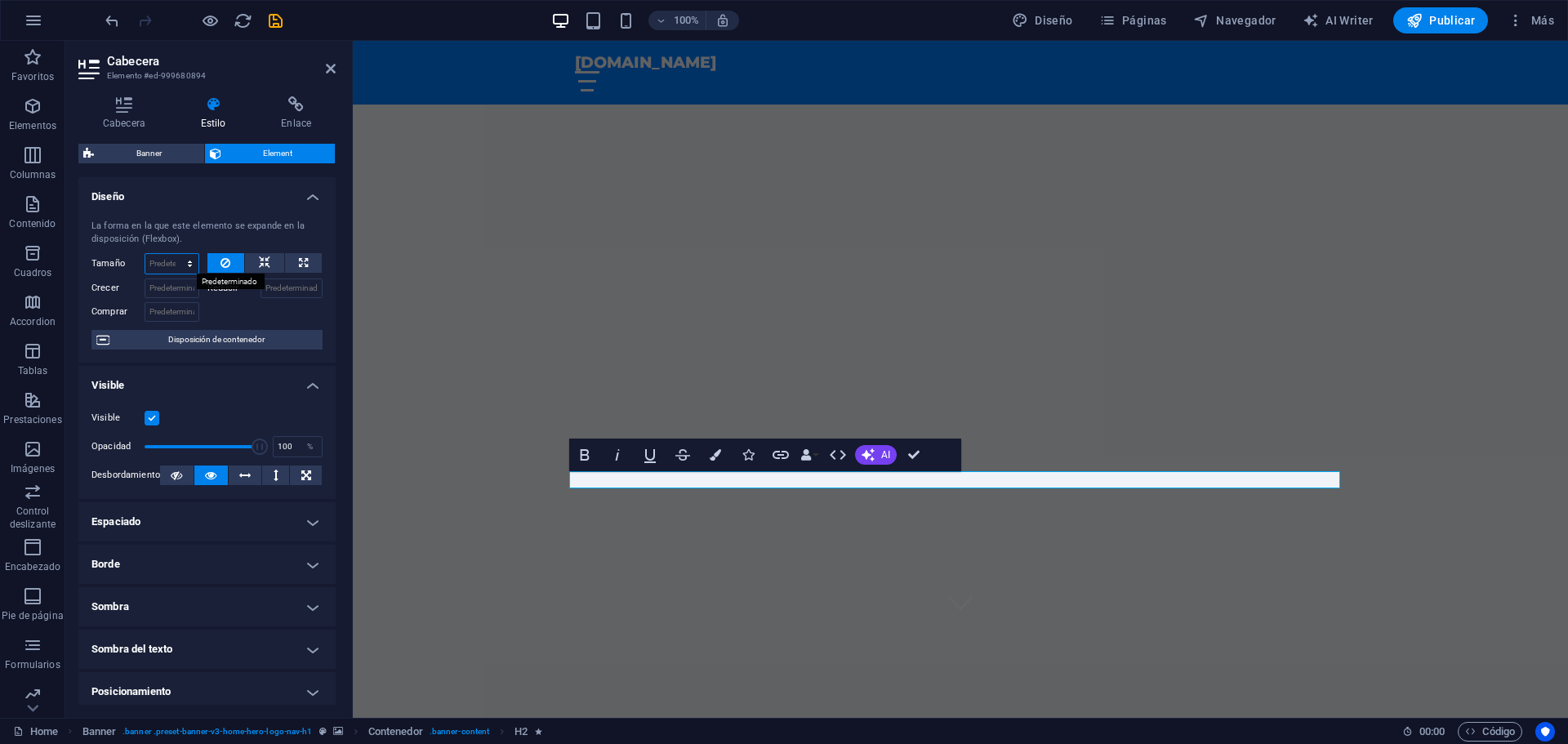
click at [166, 264] on select "Predeterminado automático px % 1/1 1/2 1/3 1/4 1/5 1/6 1/7 1/8 1/9 1/10" at bounding box center [172, 263] width 53 height 20
select select "px"
click at [173, 254] on select "Predeterminado automático px % 1/1 1/2 1/3 1/4 1/5 1/6 1/7 1/8 1/9 1/10" at bounding box center [172, 263] width 53 height 20
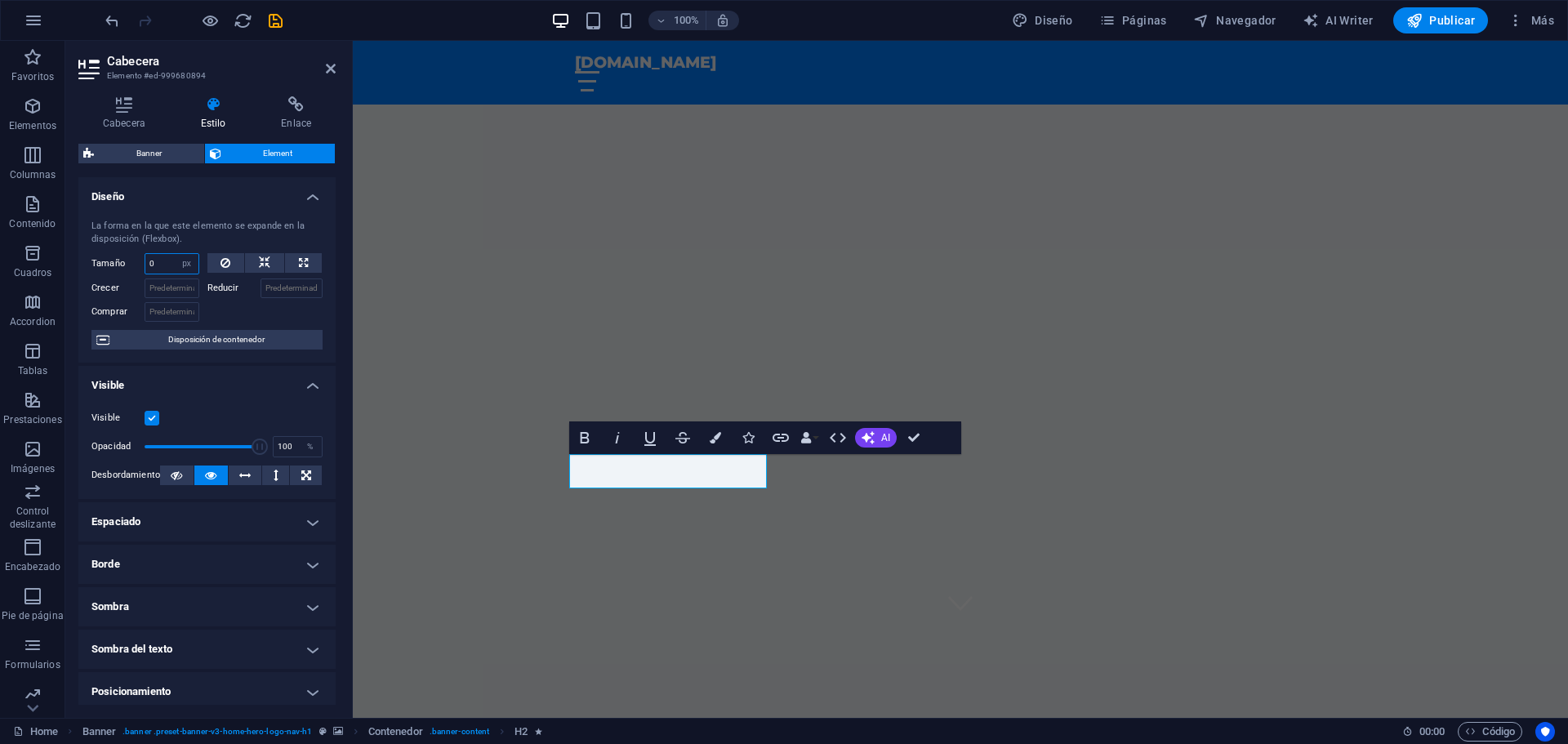
click at [172, 263] on input "0" at bounding box center [172, 263] width 53 height 20
type input "150"
click at [168, 265] on input "150" at bounding box center [172, 263] width 53 height 20
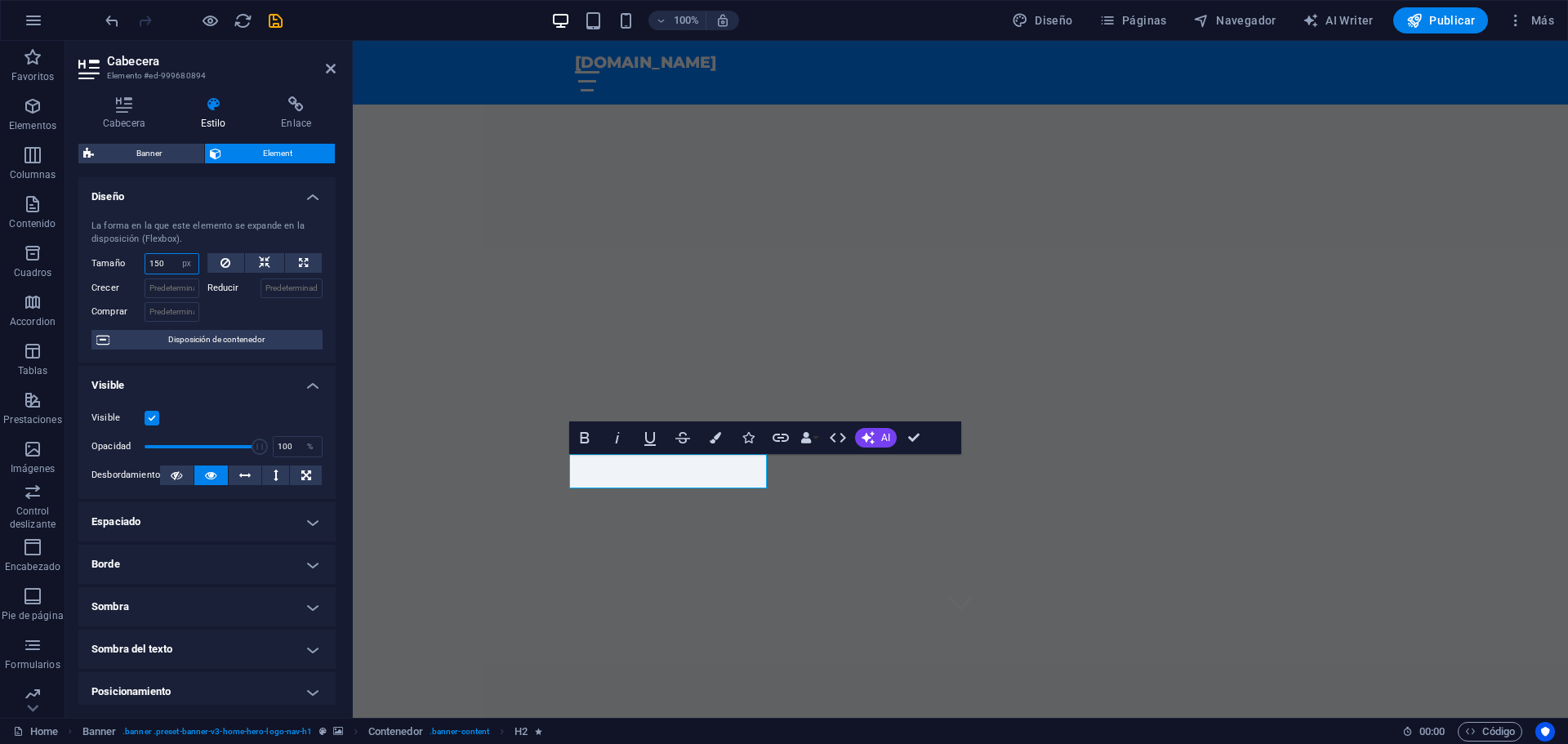
click at [168, 265] on input "150" at bounding box center [172, 263] width 53 height 20
click at [161, 287] on input "Crecer" at bounding box center [172, 288] width 55 height 20
click at [747, 736] on h1 "Bienvenido a [DOMAIN_NAME]" at bounding box center [960, 744] width 771 height 17
click at [881, 438] on span "AI" at bounding box center [886, 438] width 9 height 9
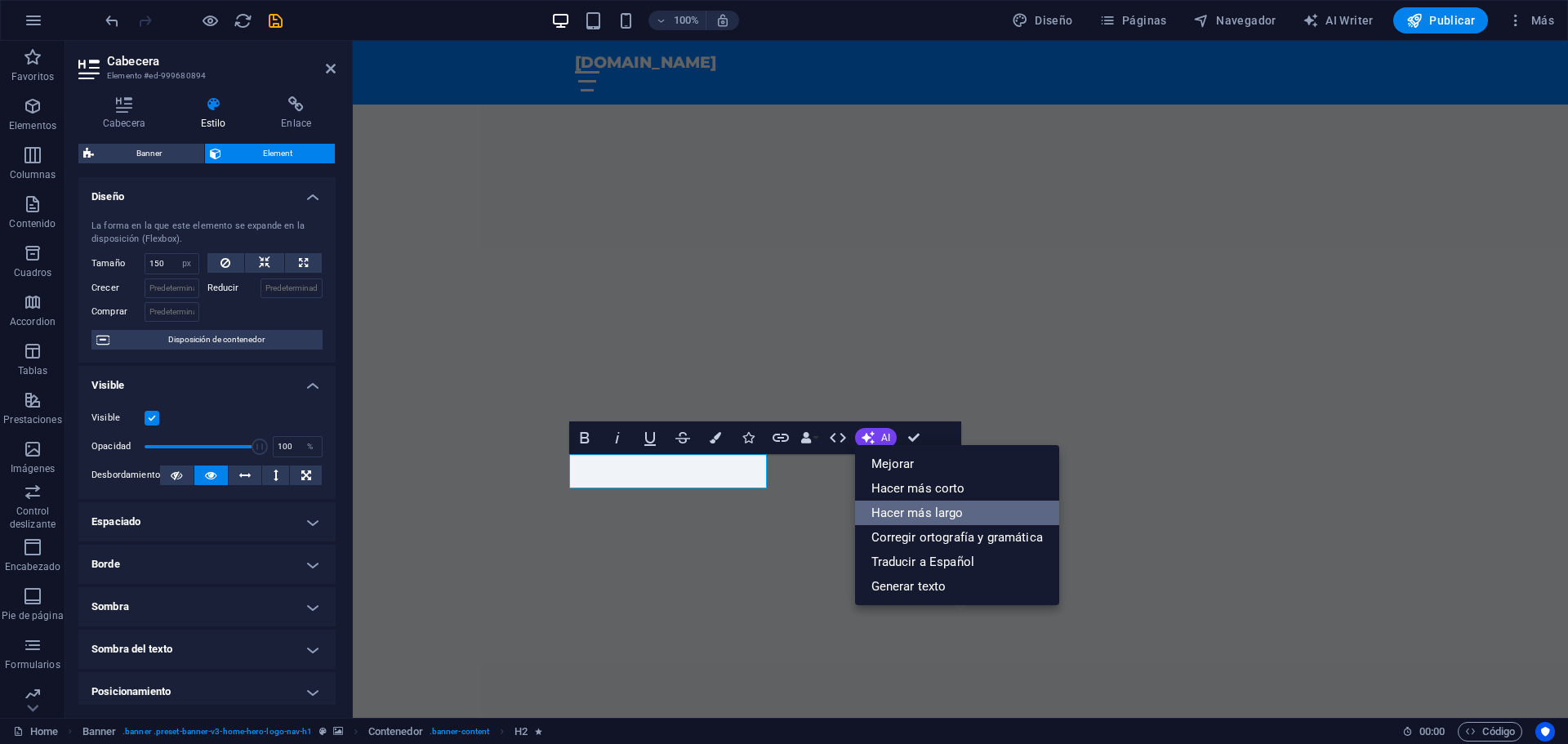
click at [983, 506] on link "Hacer más largo" at bounding box center [957, 512] width 204 height 24
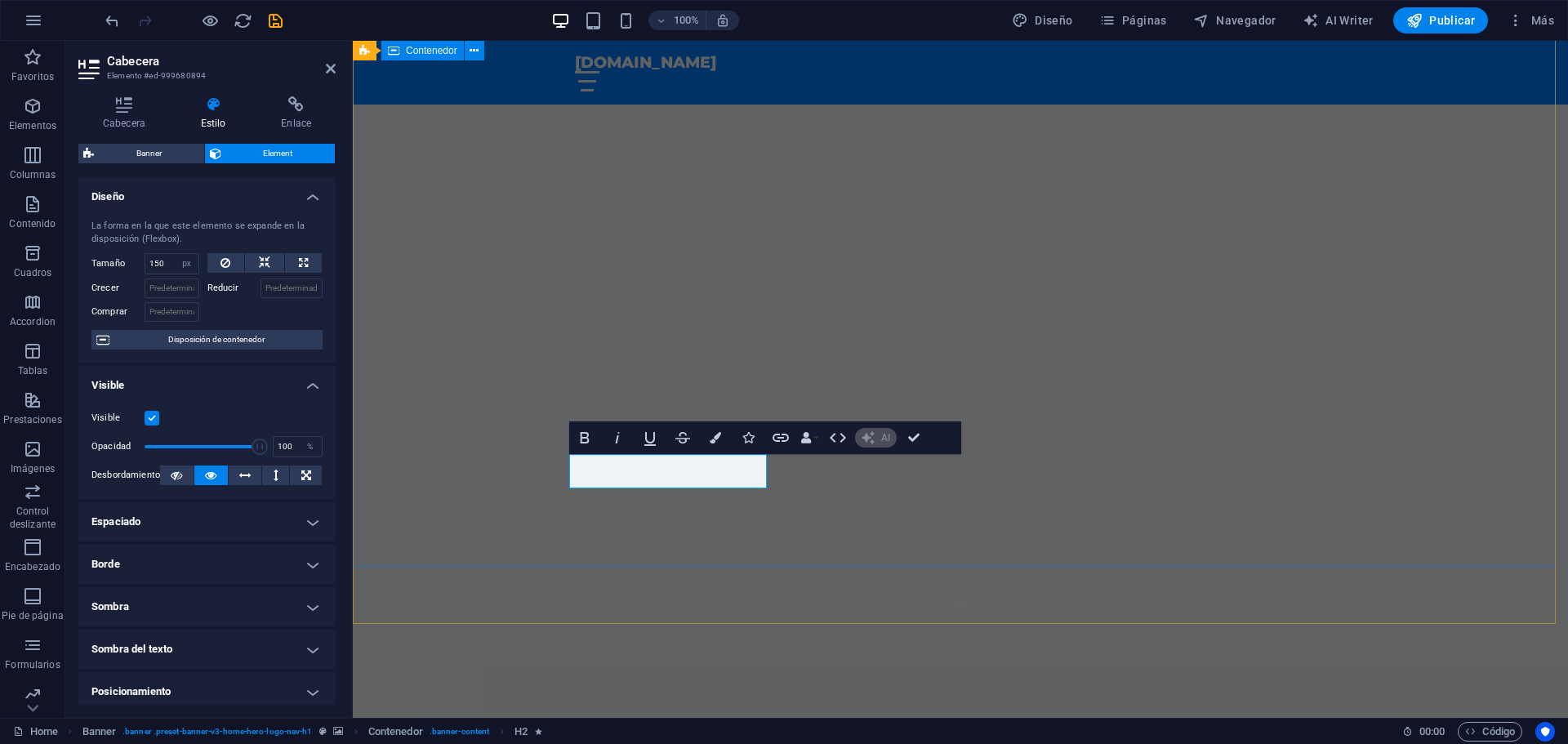
scroll to position [0, 0]
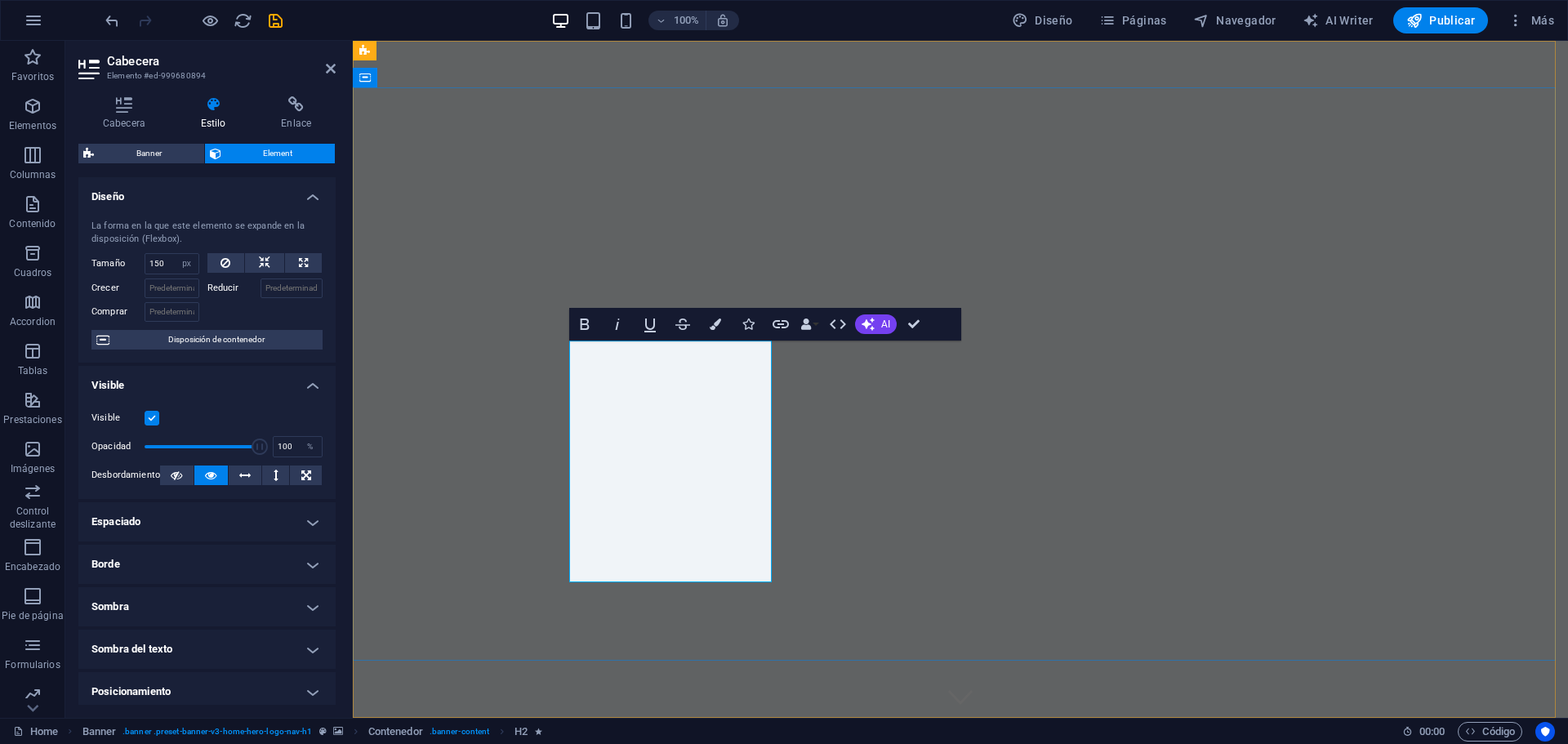
click at [117, 110] on icon at bounding box center [124, 104] width 91 height 16
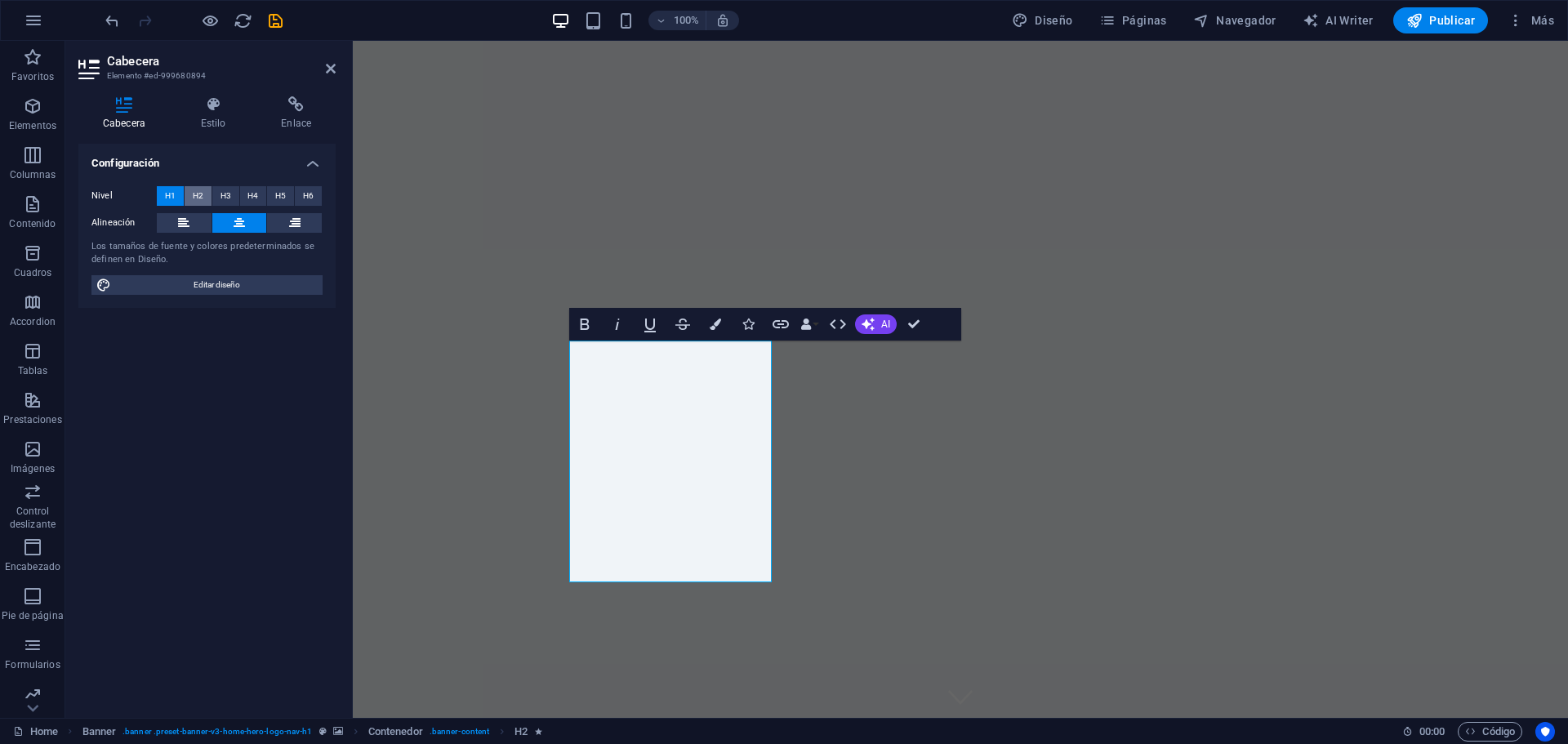
click at [197, 193] on span "H2" at bounding box center [197, 195] width 10 height 20
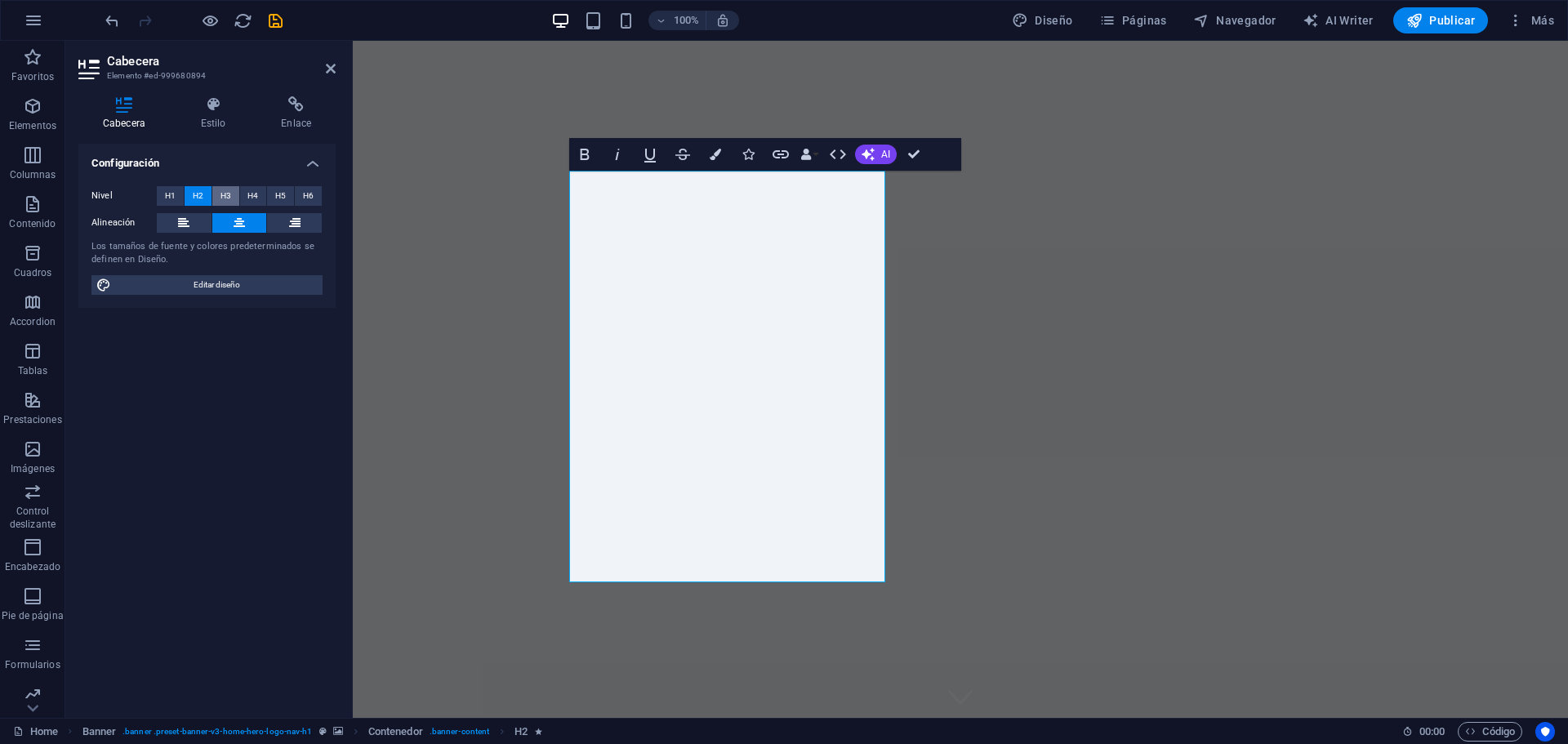
click at [223, 190] on span "H3" at bounding box center [225, 195] width 10 height 20
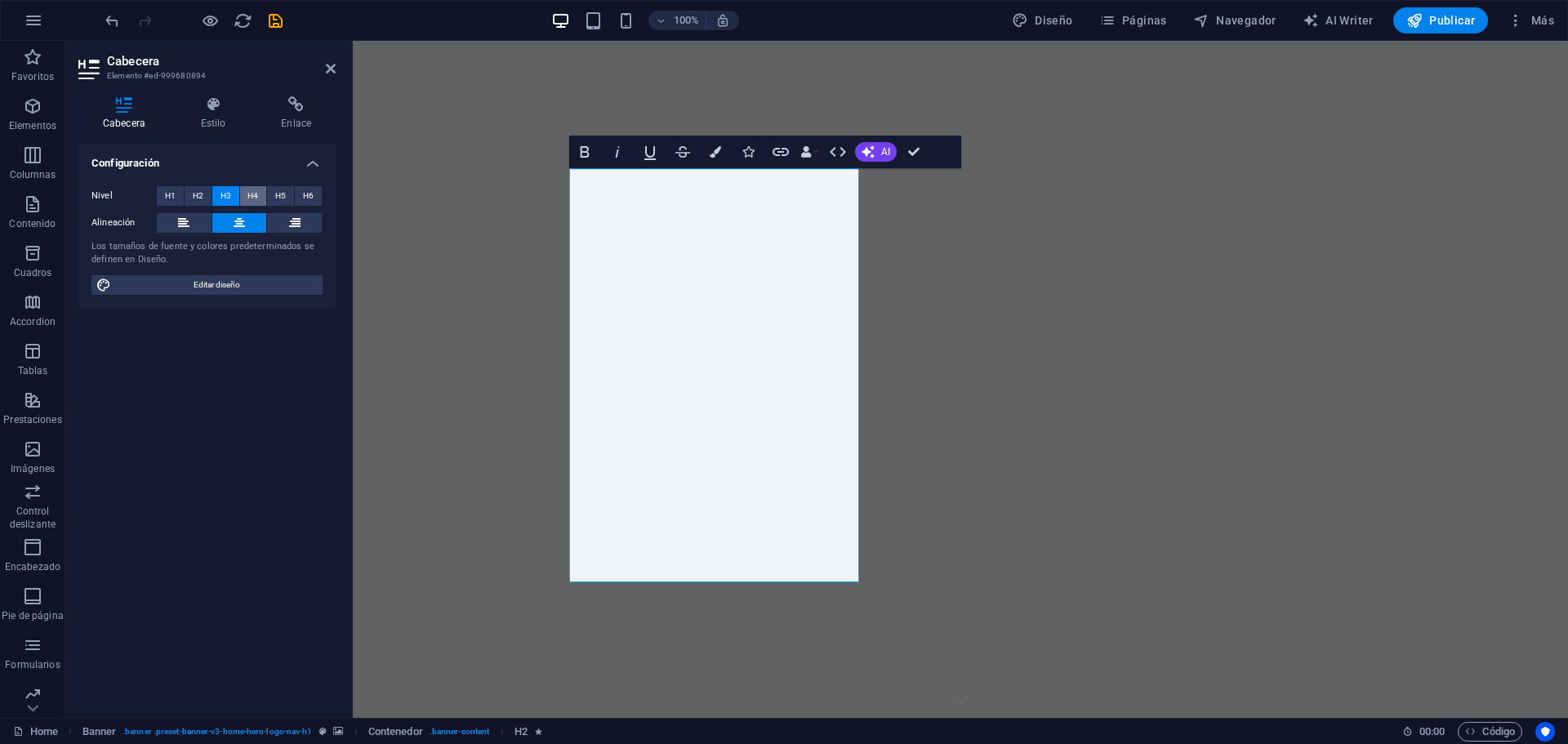
click at [251, 196] on span "H4" at bounding box center [252, 195] width 10 height 20
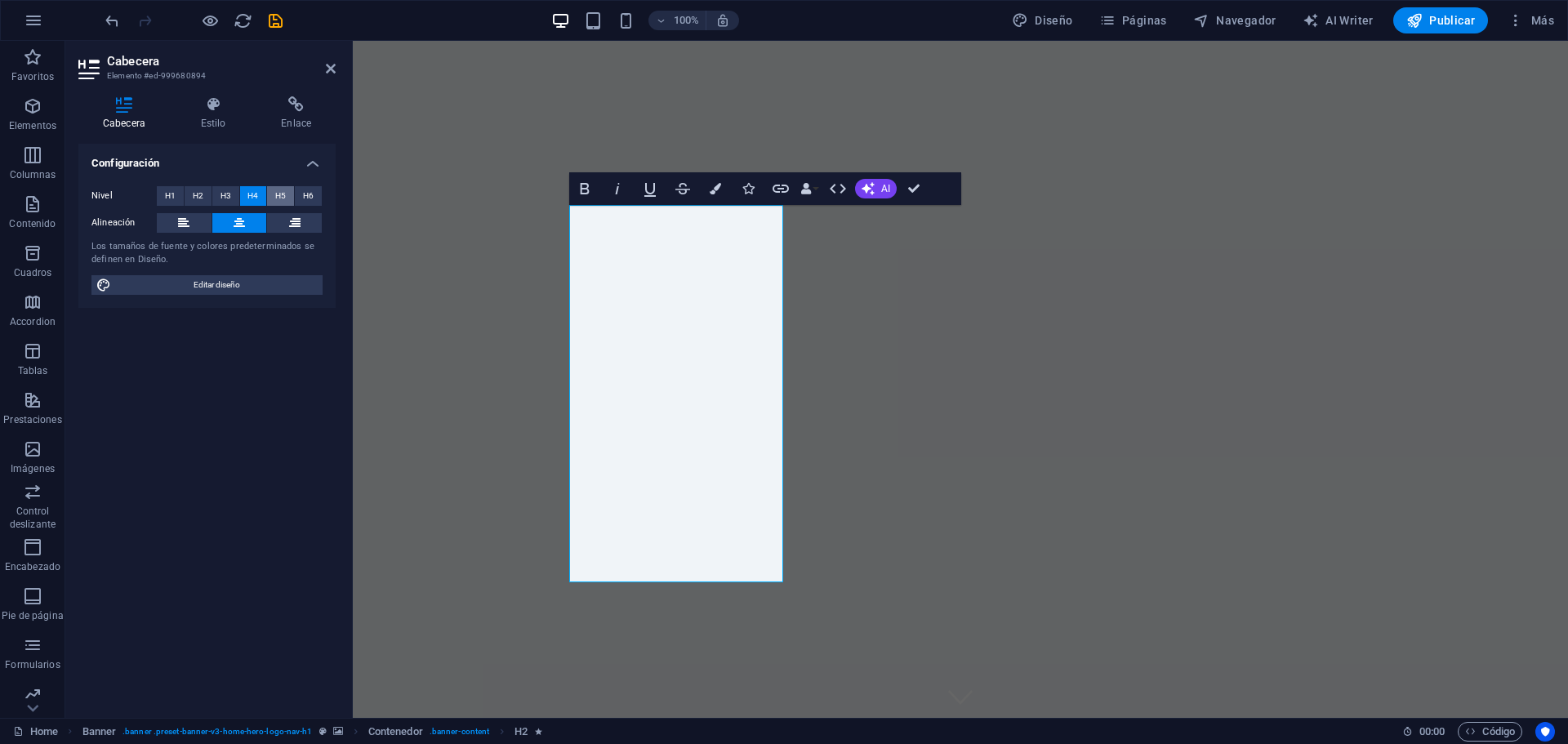
click at [272, 196] on button "H5" at bounding box center [280, 195] width 27 height 20
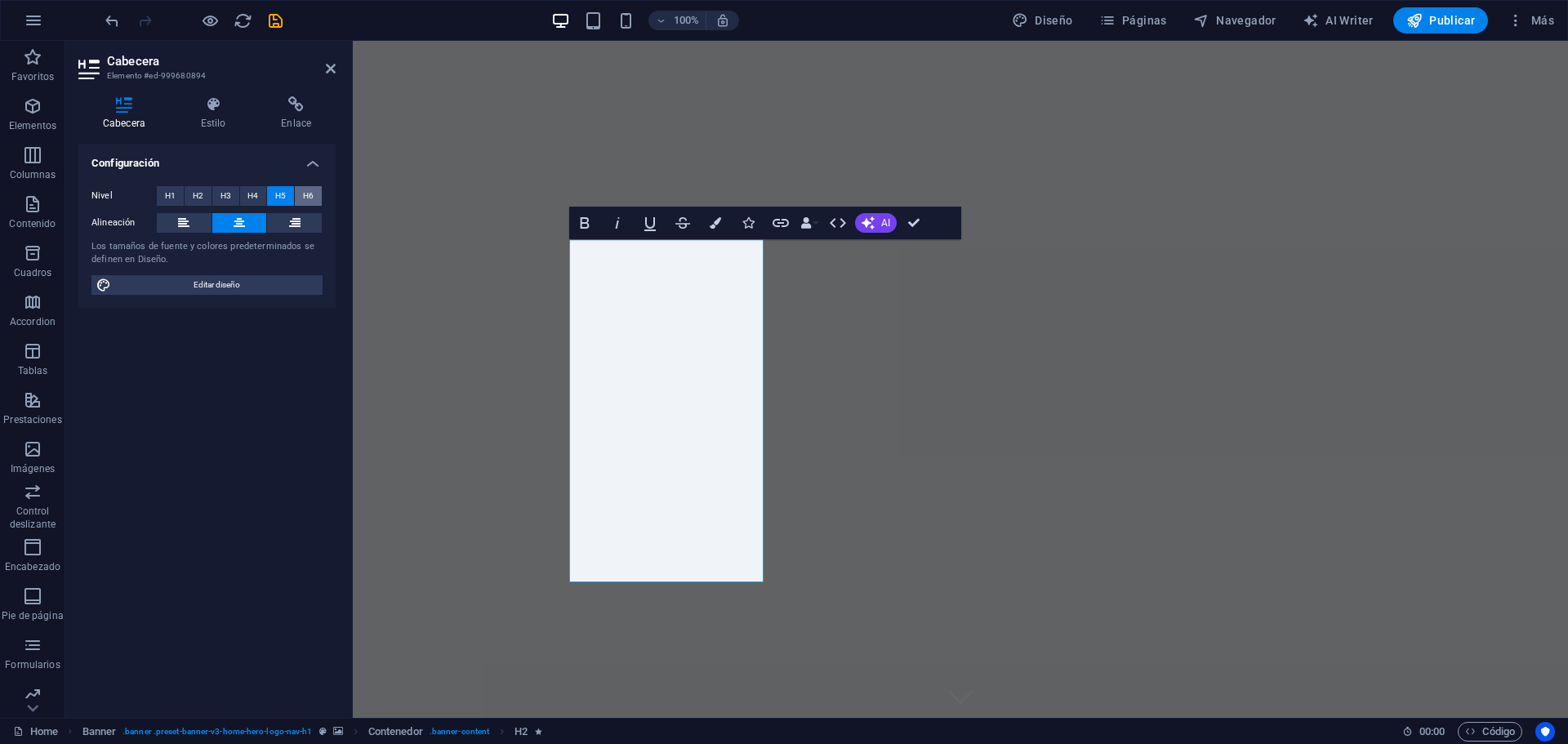
click at [311, 197] on span "H6" at bounding box center [308, 195] width 10 height 20
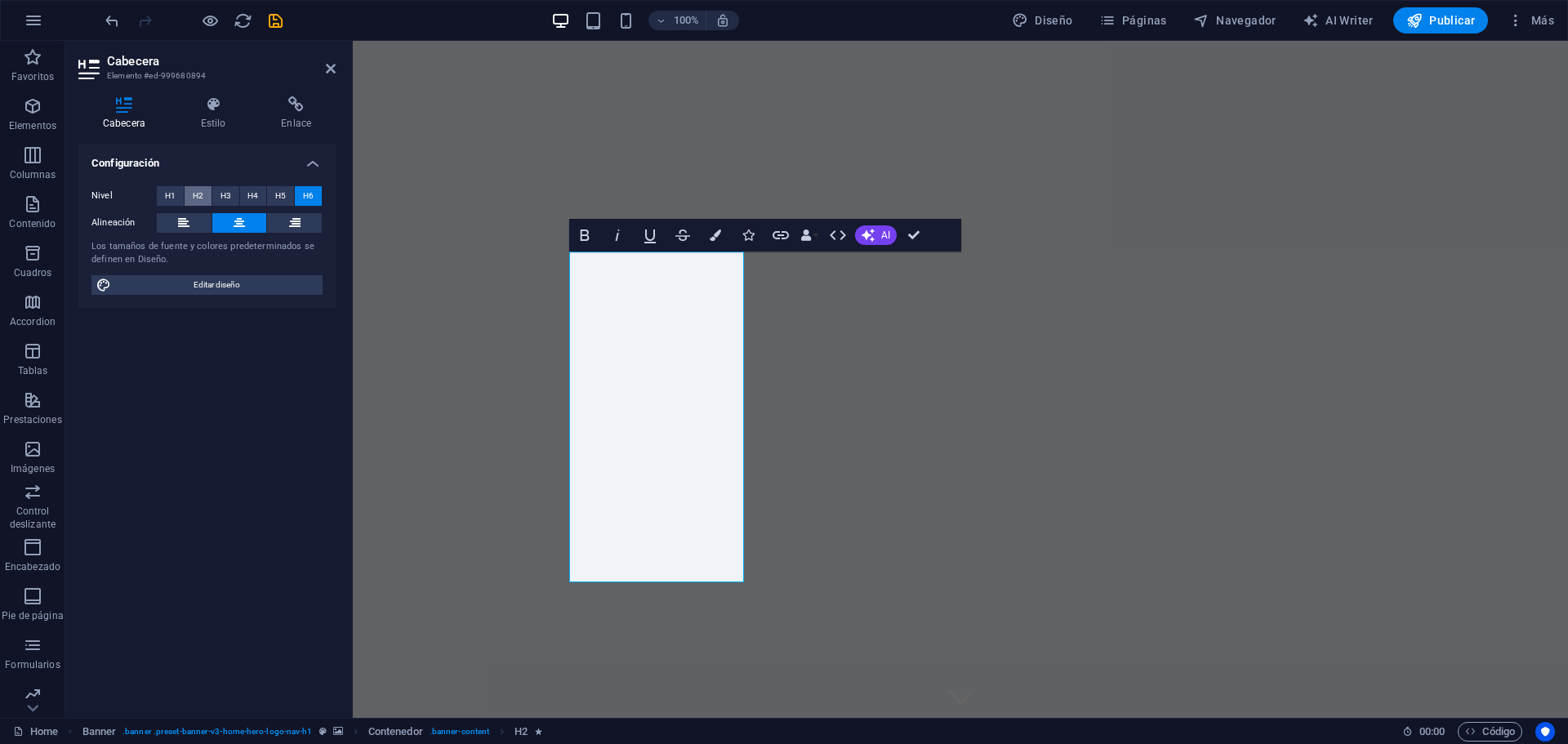
click at [195, 194] on span "H2" at bounding box center [197, 195] width 10 height 20
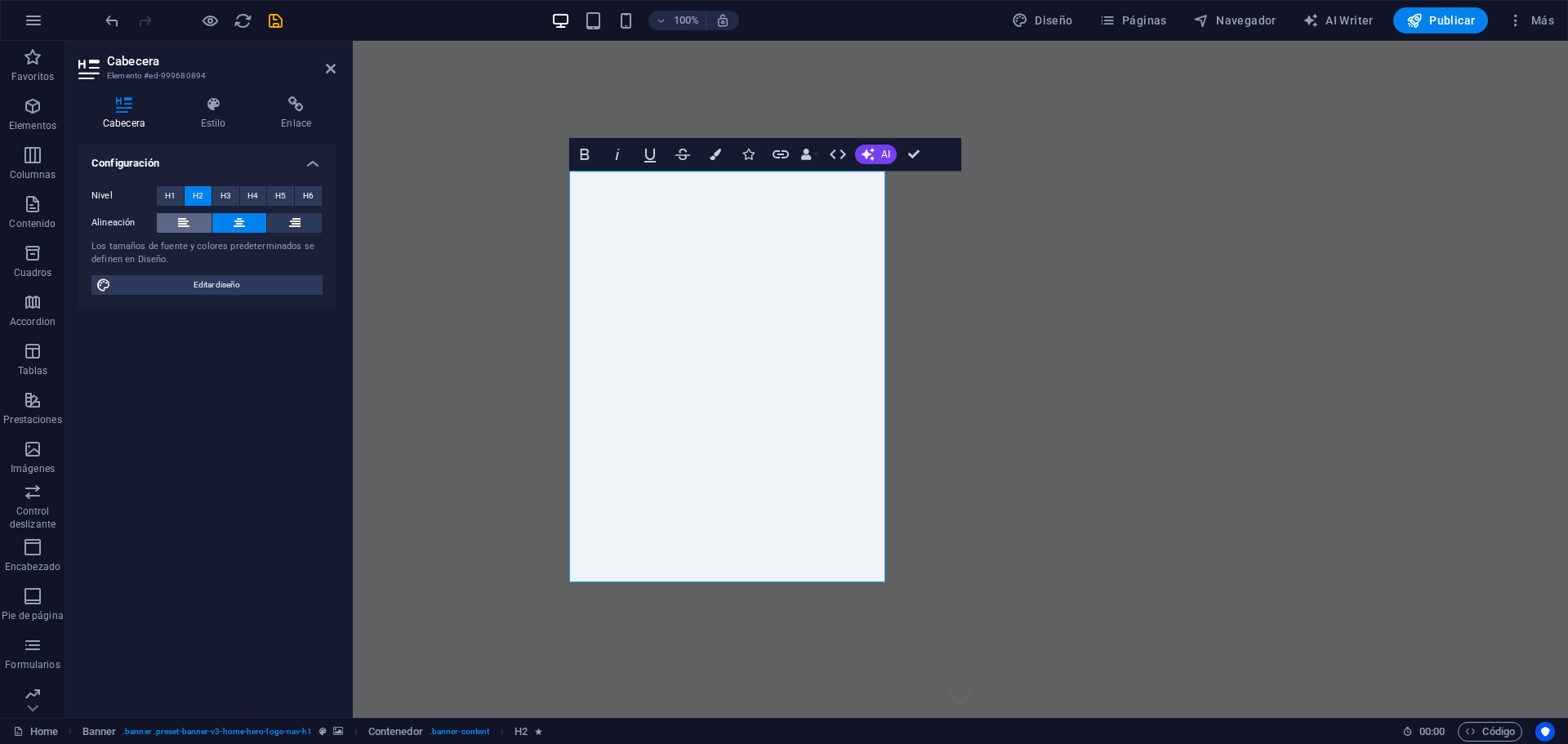
click at [174, 222] on button at bounding box center [184, 222] width 55 height 20
click at [237, 225] on icon at bounding box center [239, 222] width 11 height 20
click at [232, 285] on span "Editar diseño" at bounding box center [217, 285] width 202 height 20
select select "px"
select select "200"
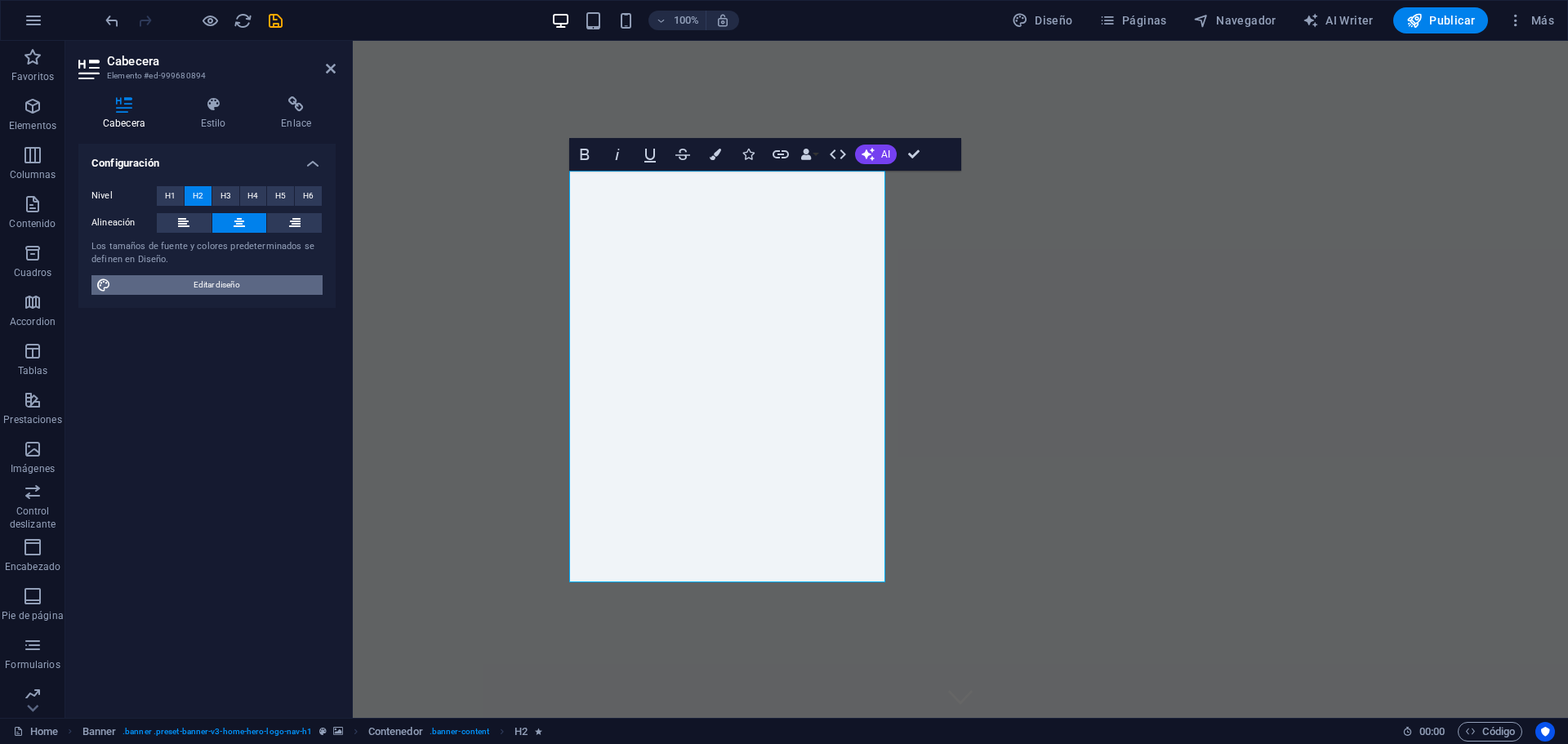
select select "px"
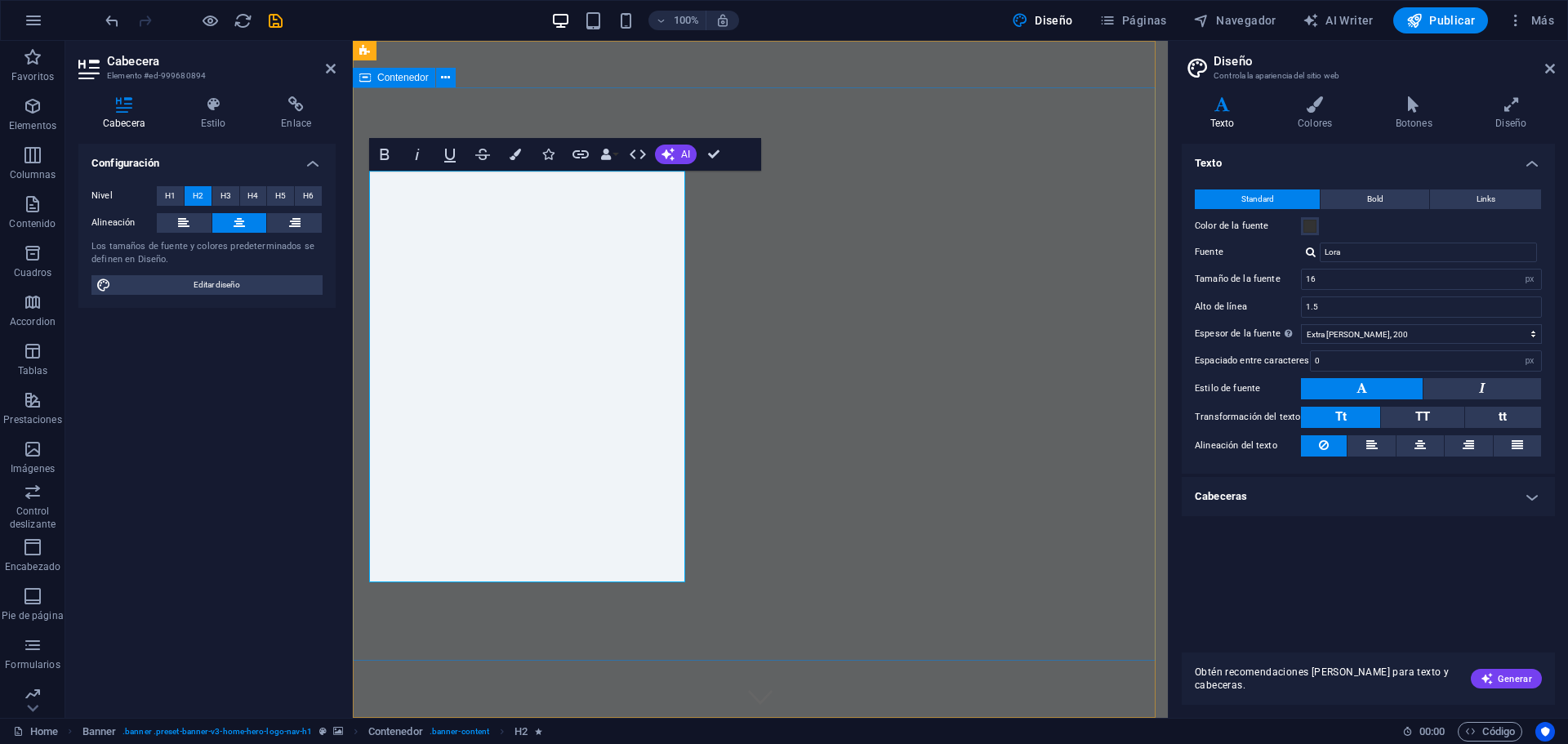
drag, startPoint x: 916, startPoint y: 403, endPoint x: 925, endPoint y: 380, distance: 24.7
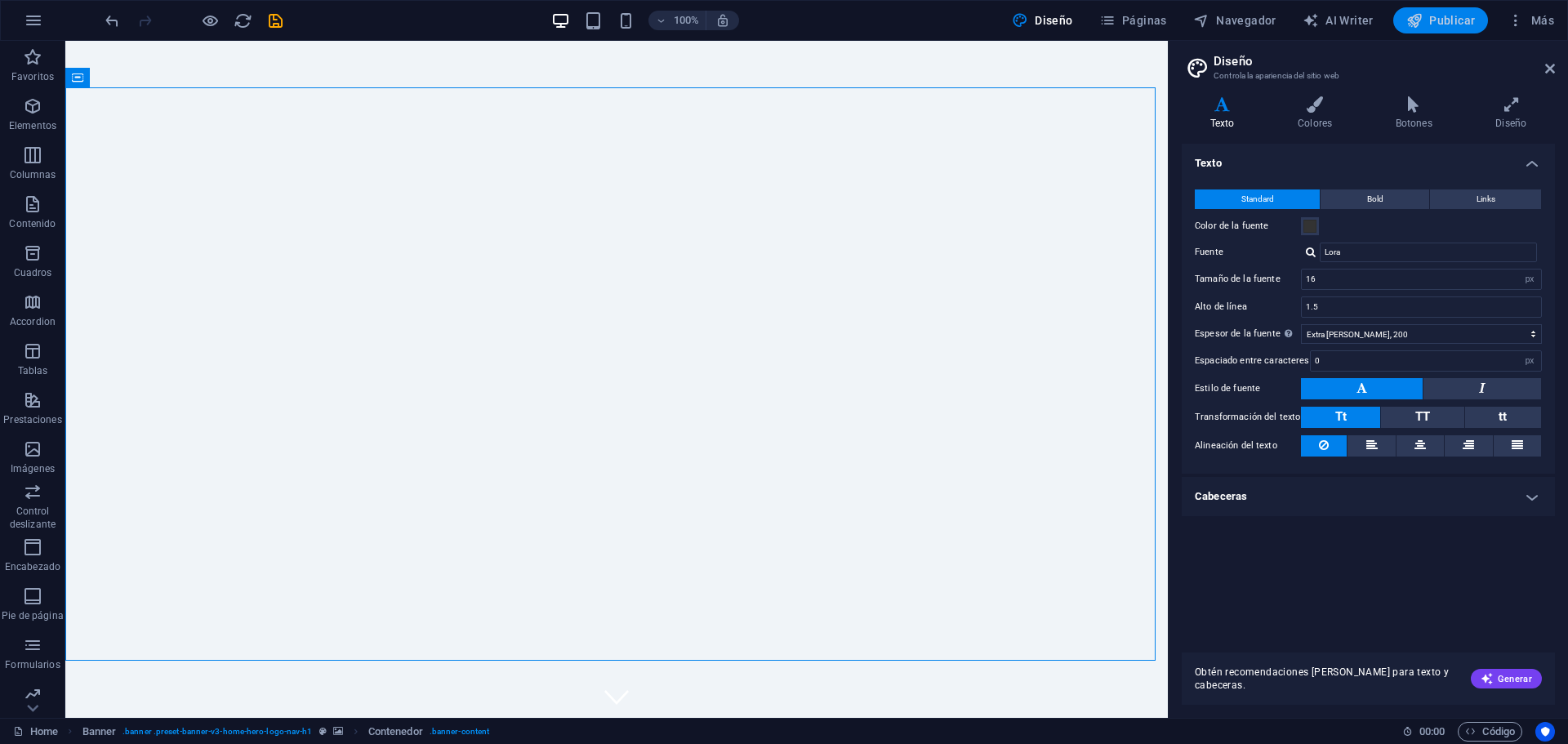
click at [1446, 22] on span "Publicar" at bounding box center [1440, 20] width 69 height 16
